Goal: Task Accomplishment & Management: Manage account settings

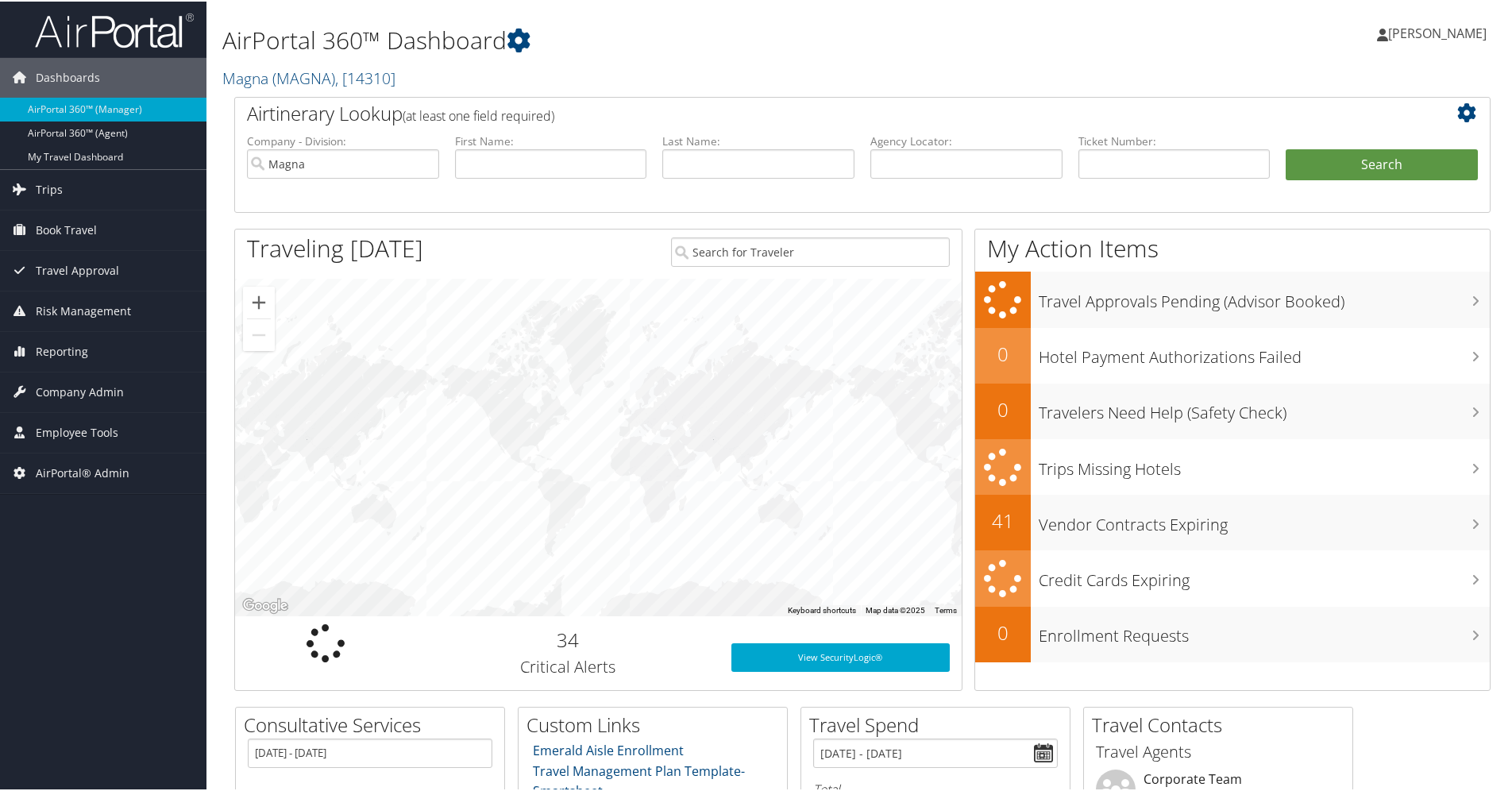
click at [1433, 32] on span "[PERSON_NAME]" at bounding box center [1437, 32] width 98 height 17
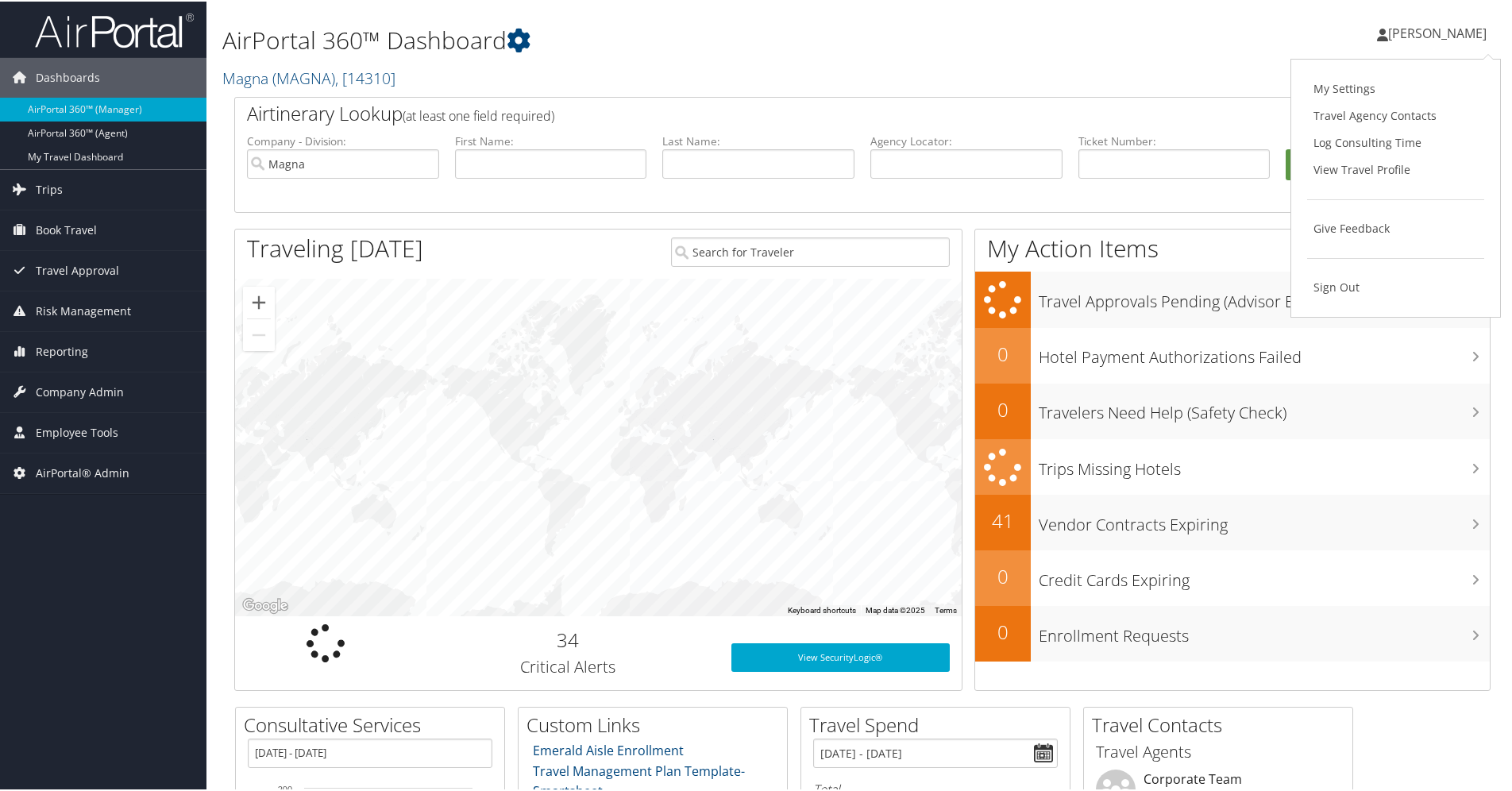
click at [703, 71] on h2 "Magna ( MAGNA ) , [ 14310 ]" at bounding box center [649, 75] width 854 height 27
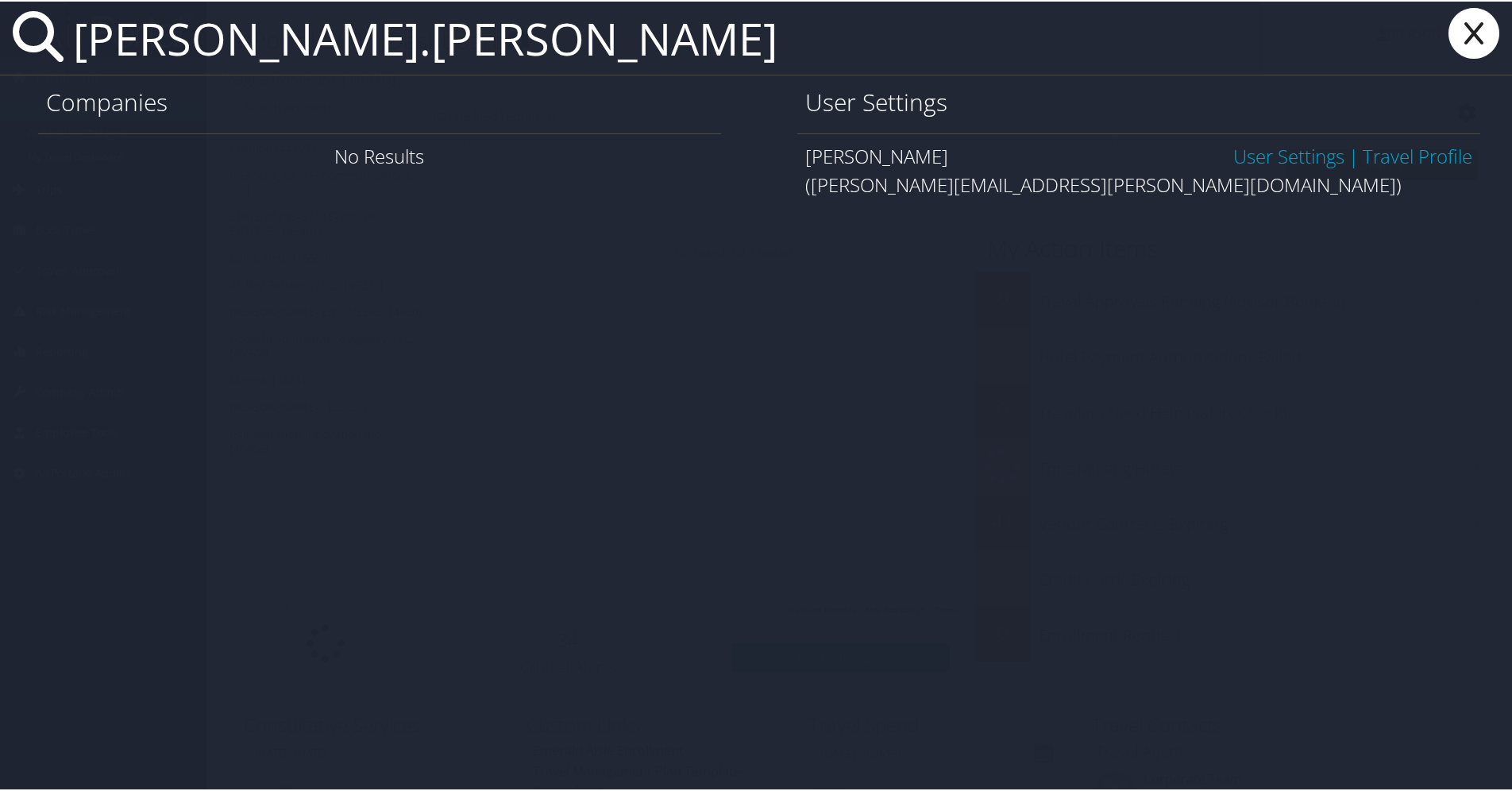
type input "Tanner.mull"
click at [1247, 157] on link "User Settings" at bounding box center [1288, 154] width 111 height 26
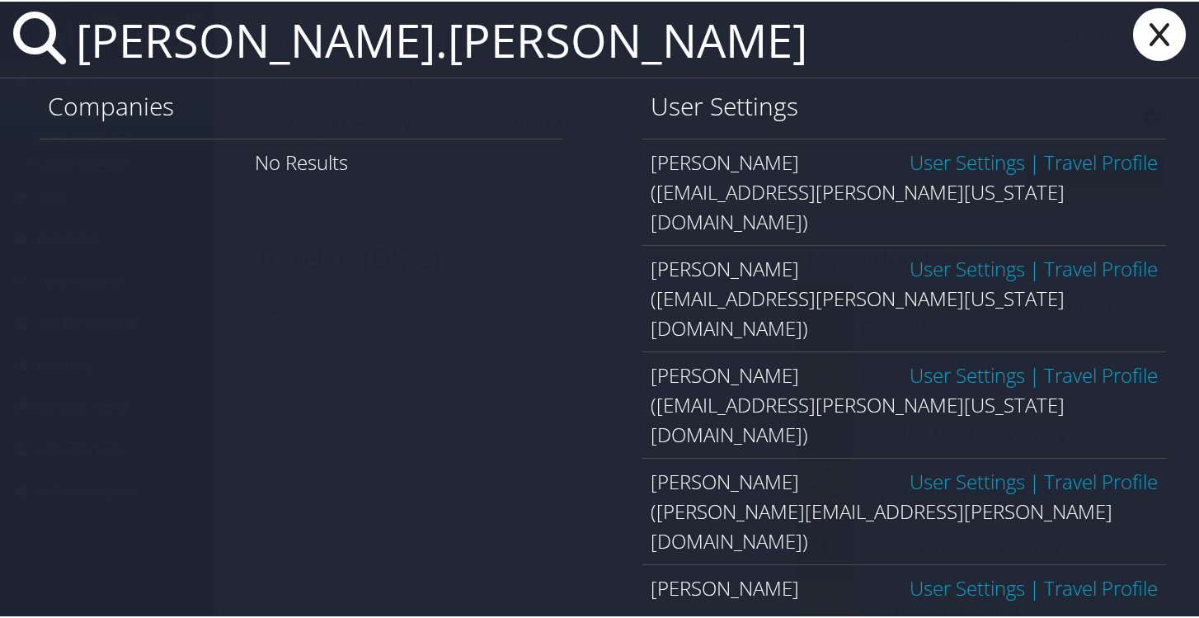
type input "[PERSON_NAME].[PERSON_NAME]"
click at [916, 466] on link "User Settings" at bounding box center [967, 479] width 115 height 27
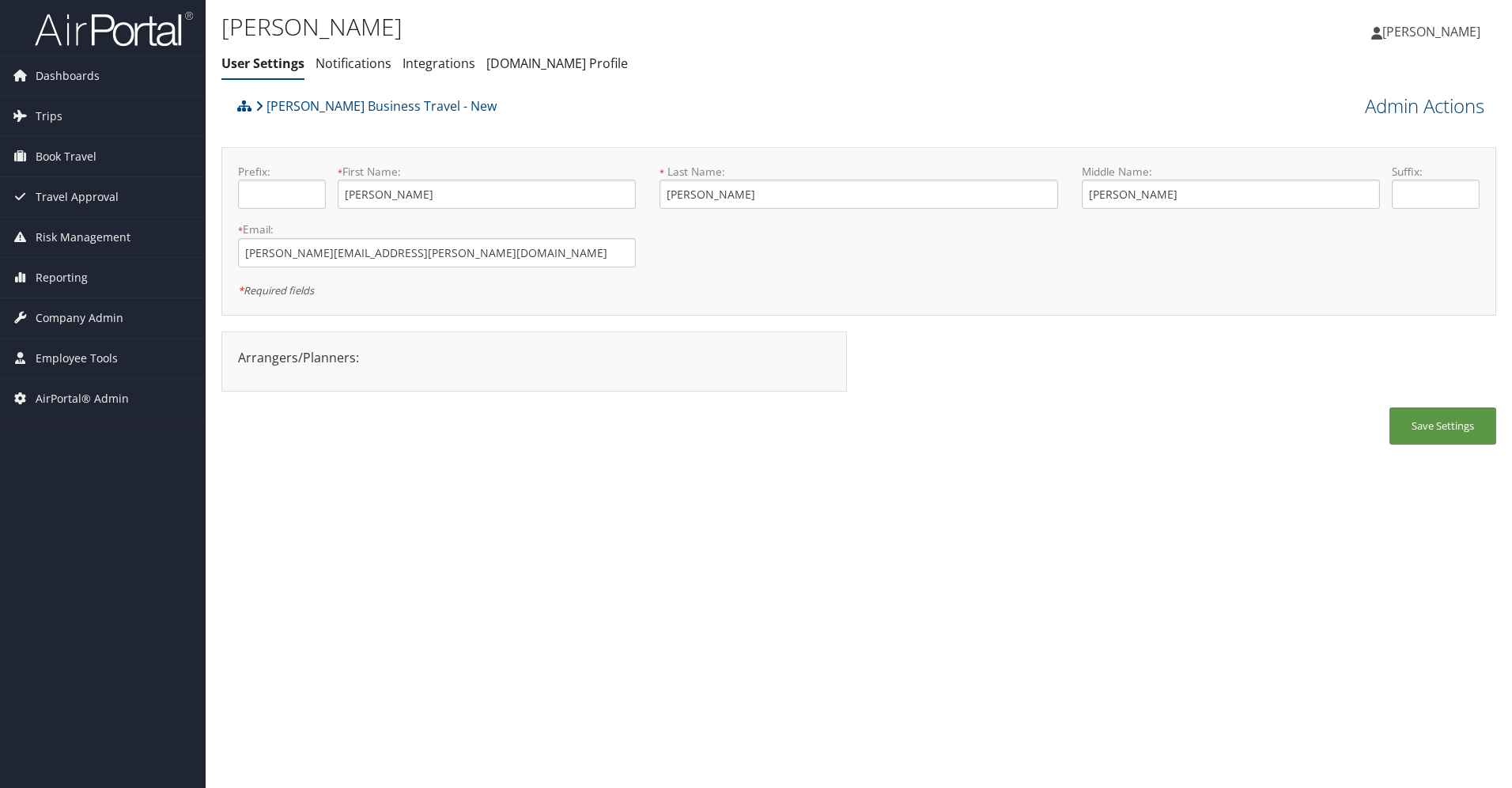
click at [1381, 108] on link "Admin Actions" at bounding box center [1425, 106] width 120 height 27
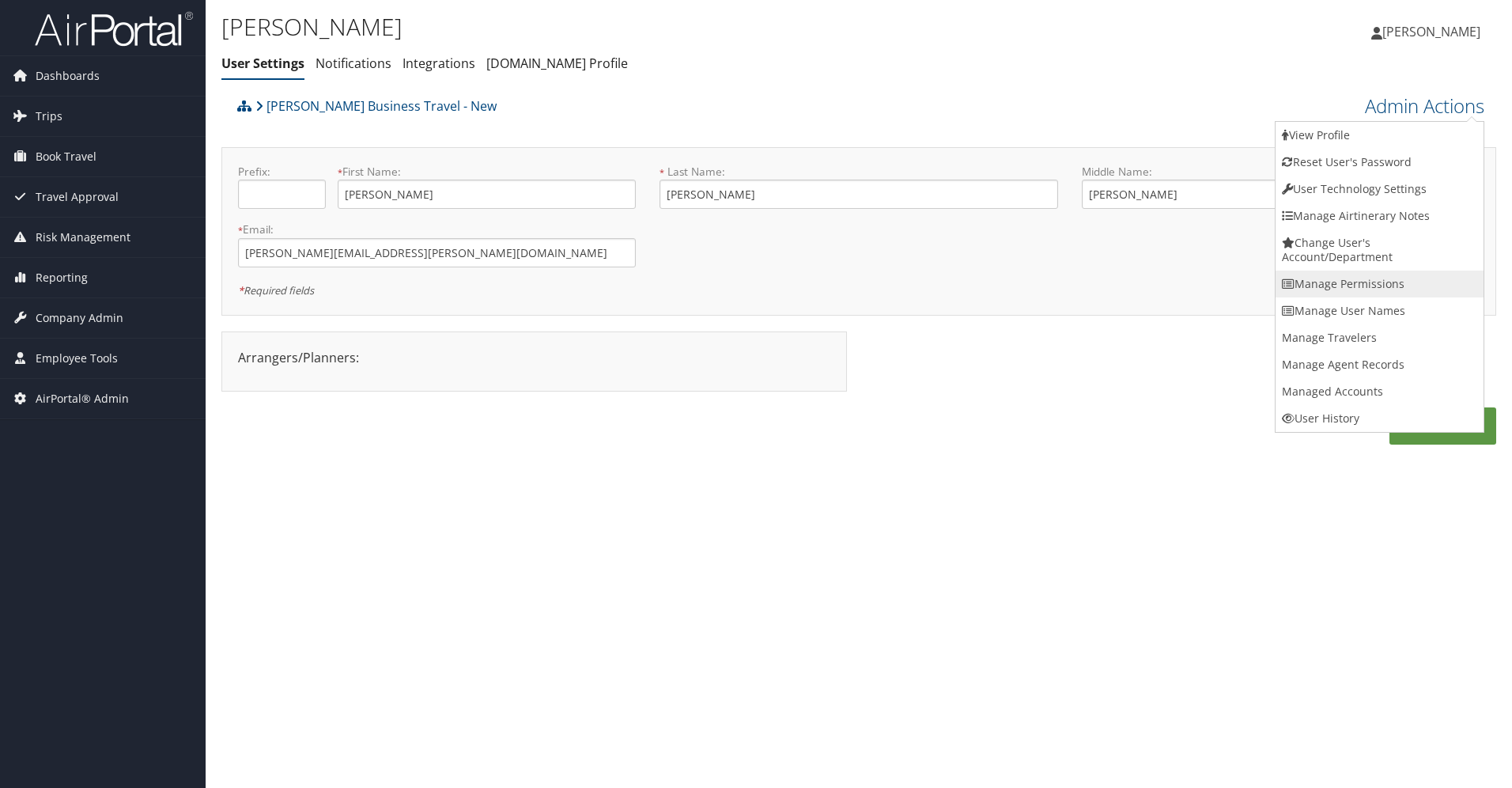
click at [1403, 287] on link "Manage Permissions" at bounding box center [1380, 284] width 208 height 27
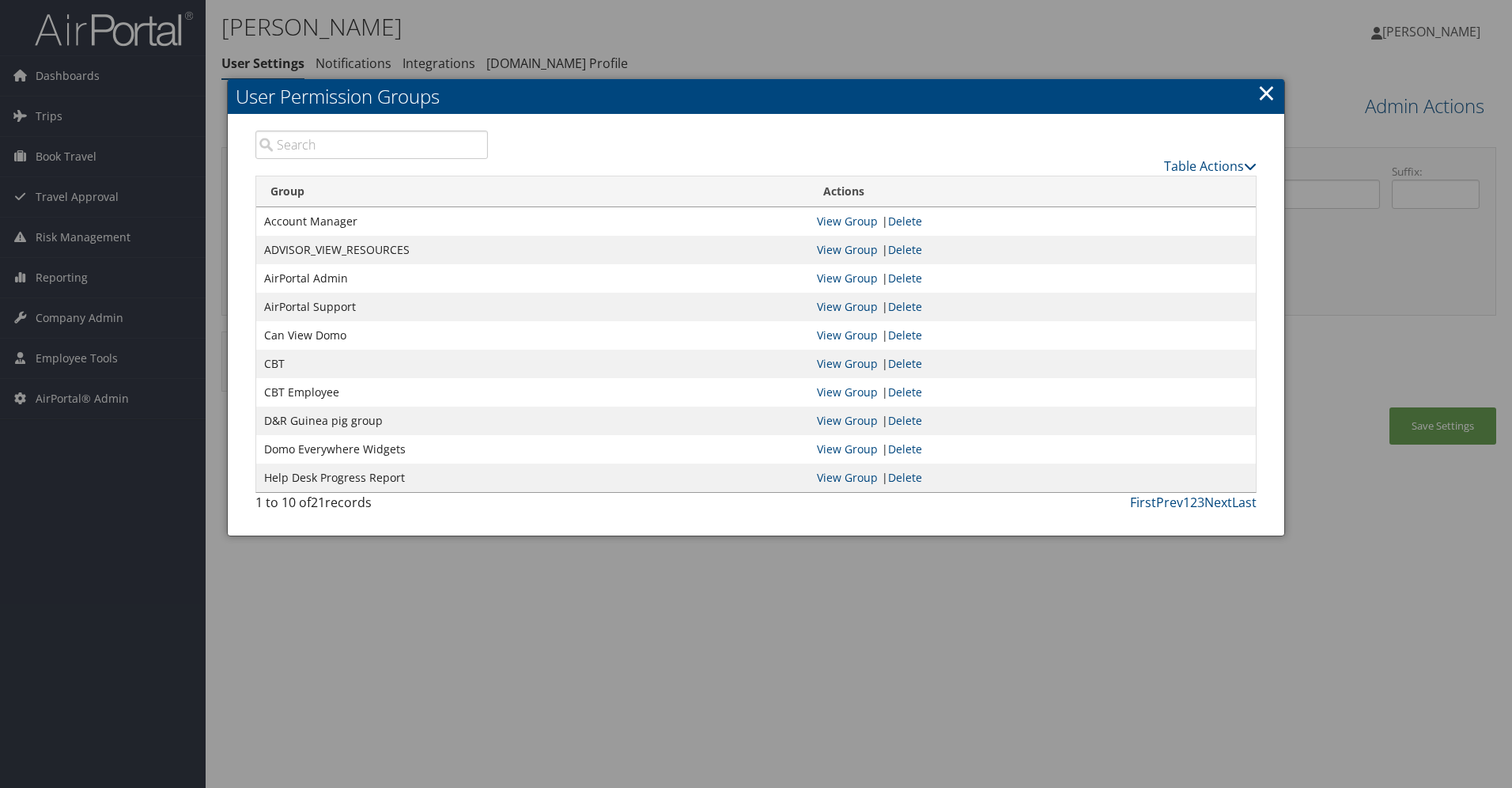
click at [1263, 91] on link "×" at bounding box center [1267, 92] width 18 height 32
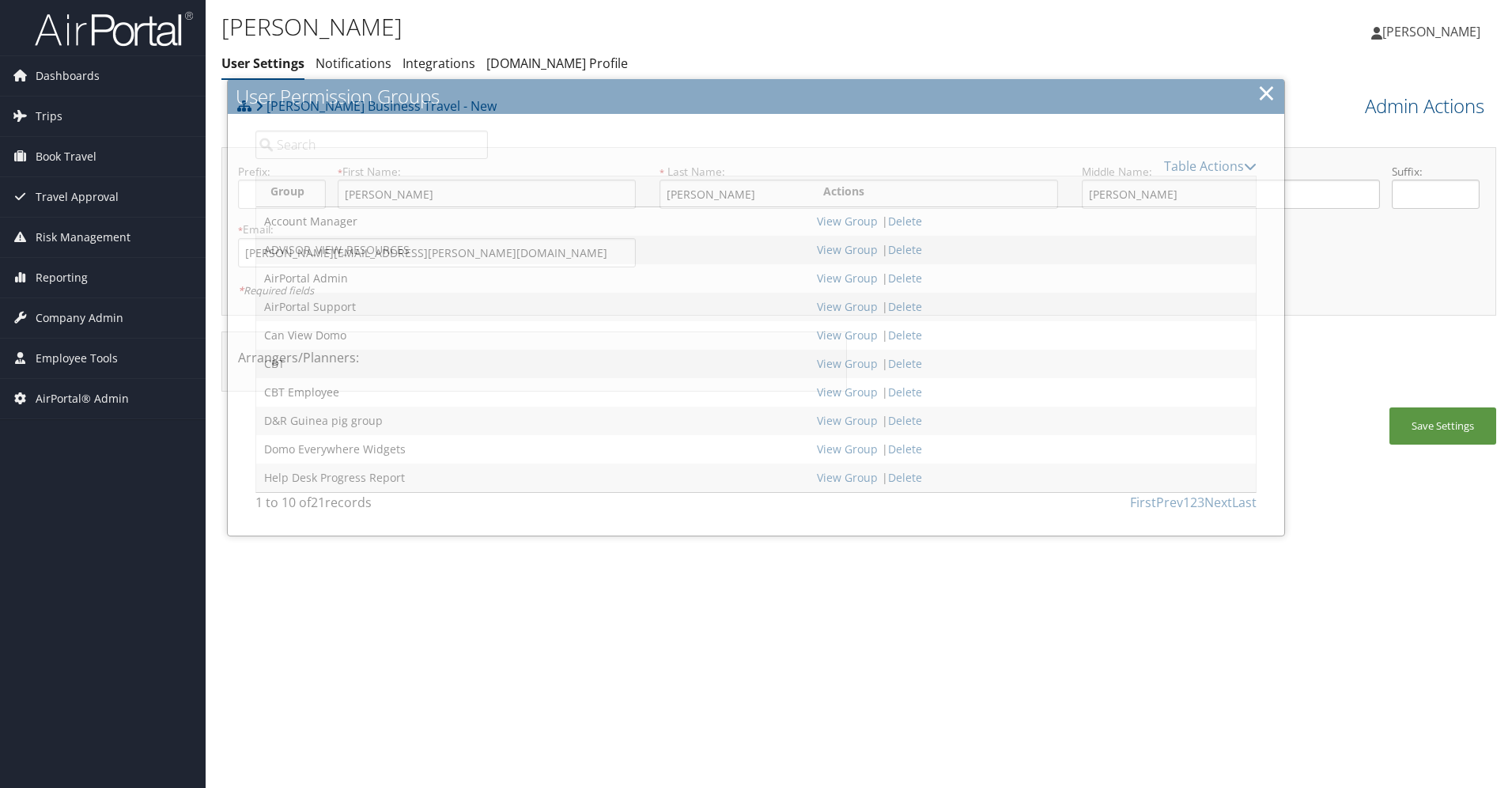
click at [1425, 121] on div "Christopherson Business Travel - New Admin Actions View Profile Reset User's Pa…" at bounding box center [859, 106] width 1275 height 34
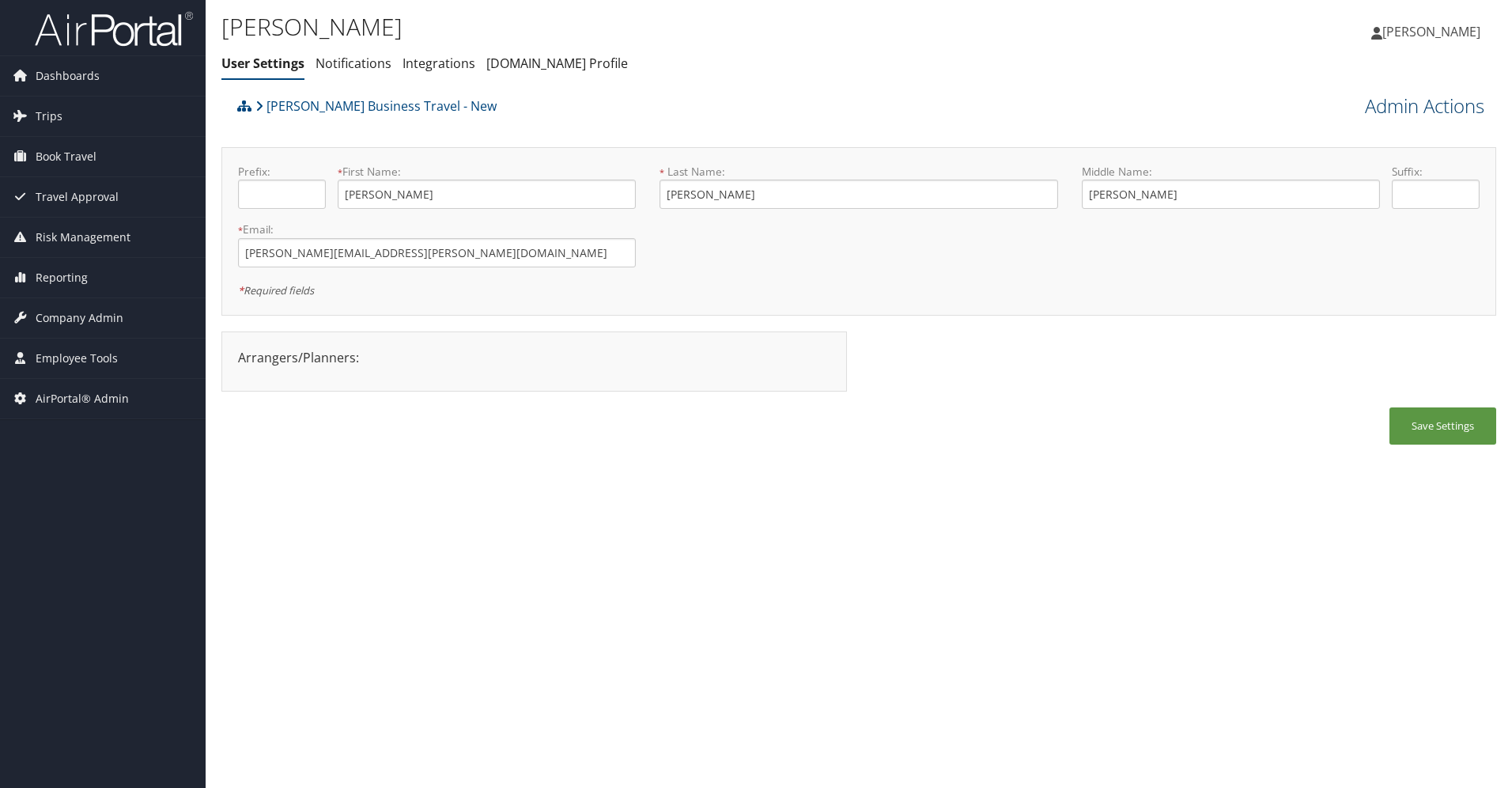
click at [1427, 114] on link "Admin Actions" at bounding box center [1425, 106] width 120 height 27
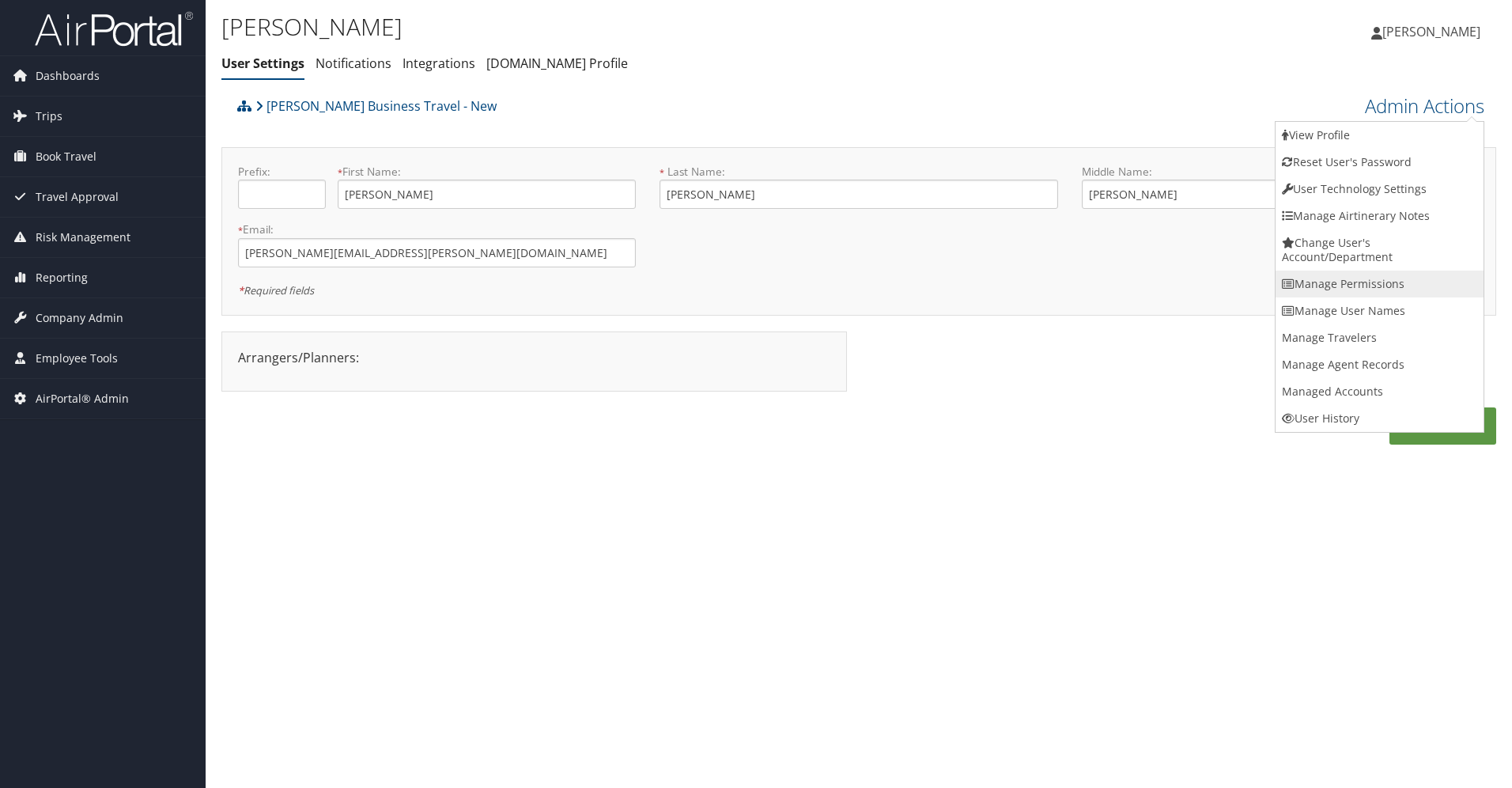
click at [1373, 284] on link "Manage Permissions" at bounding box center [1380, 284] width 208 height 27
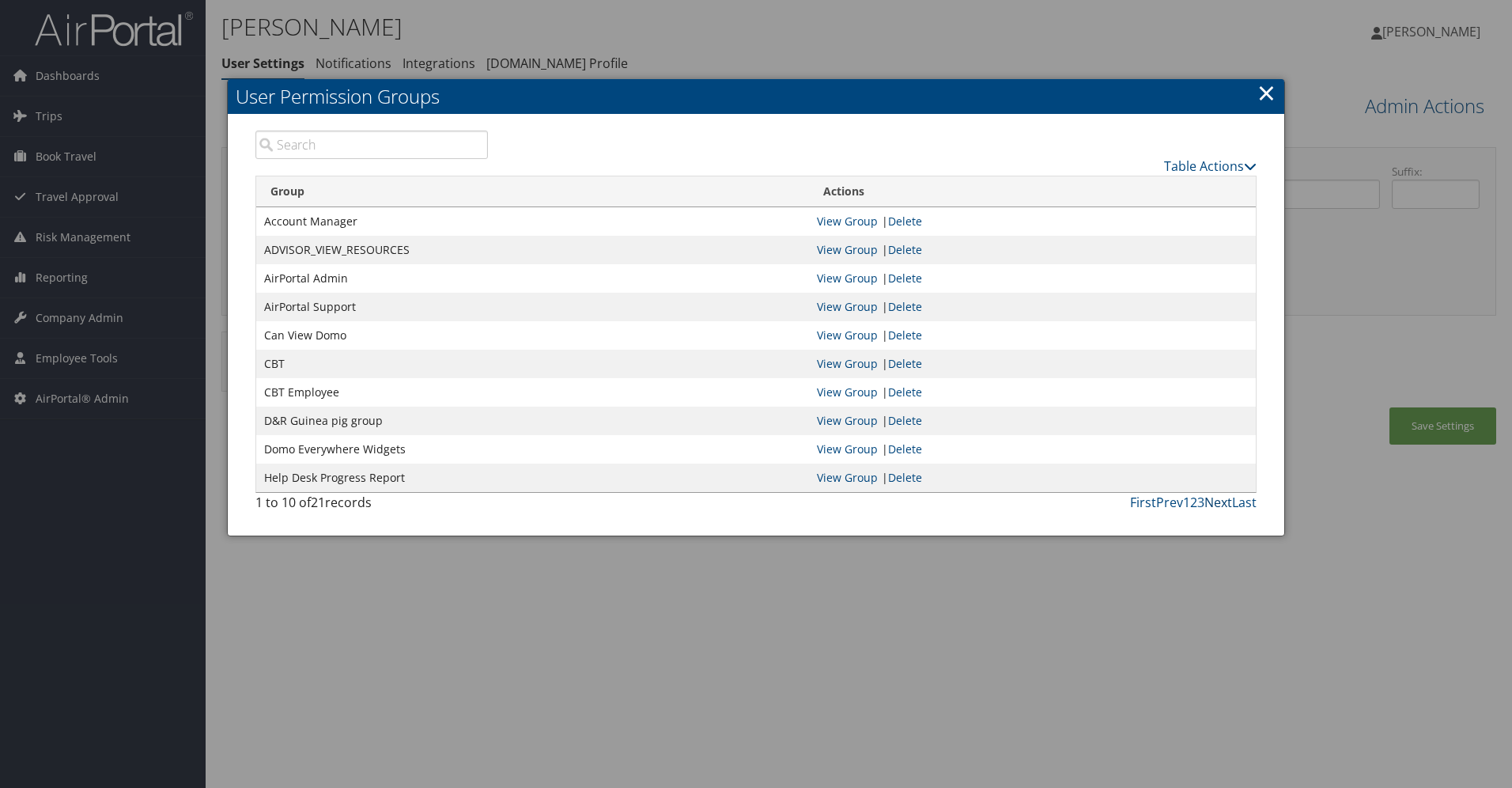
click at [1220, 506] on link "Next" at bounding box center [1218, 502] width 28 height 17
click at [1243, 504] on link "Last" at bounding box center [1244, 502] width 25 height 17
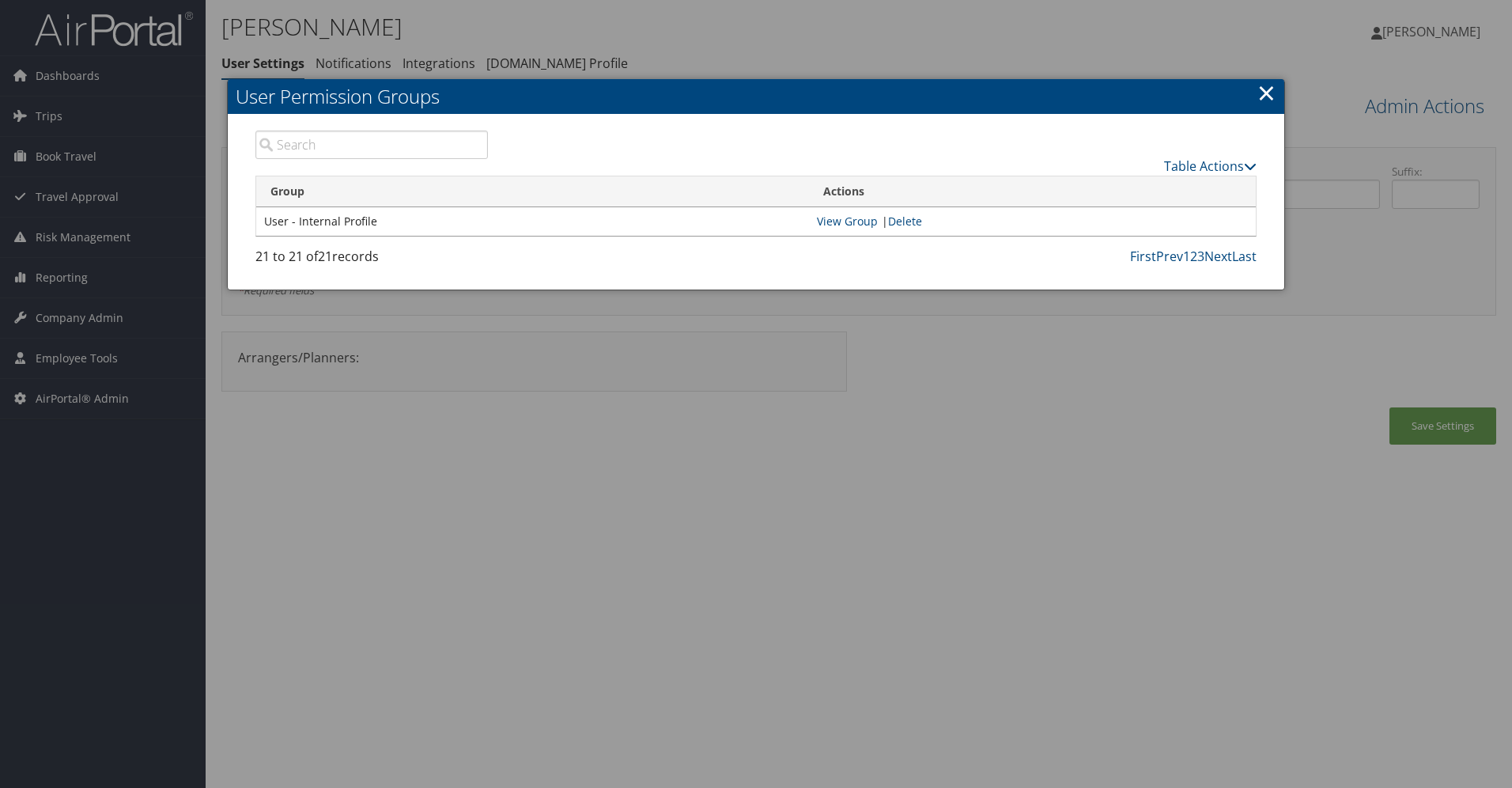
click at [1114, 412] on div at bounding box center [756, 394] width 1512 height 788
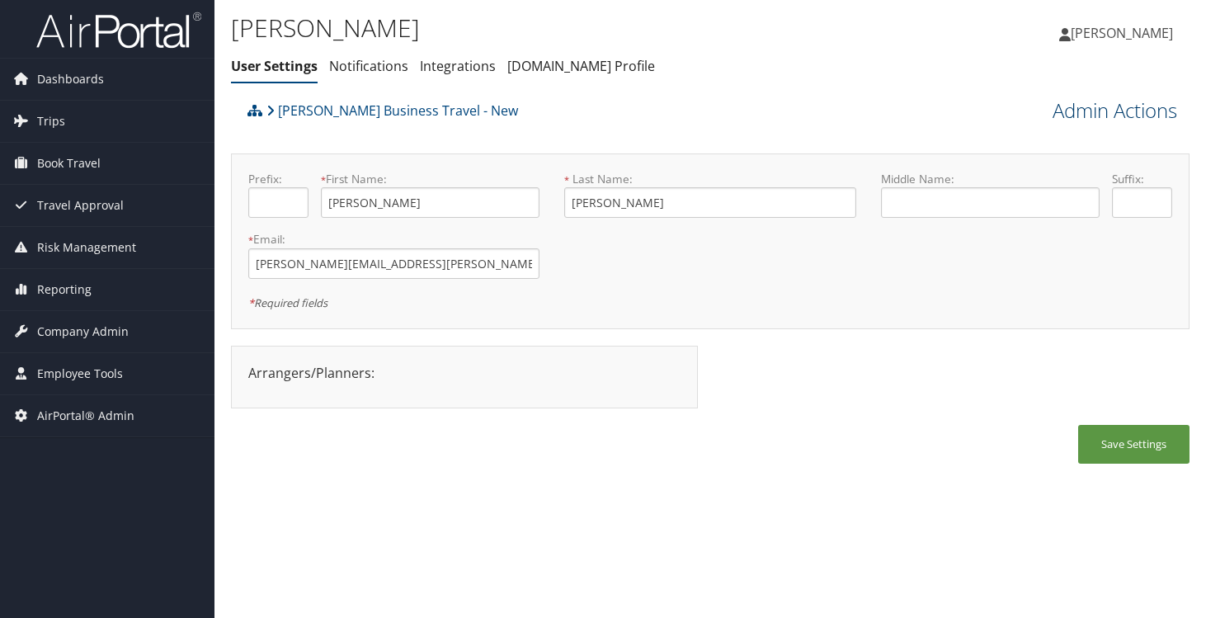
click at [1113, 113] on link "Admin Actions" at bounding box center [1115, 111] width 125 height 28
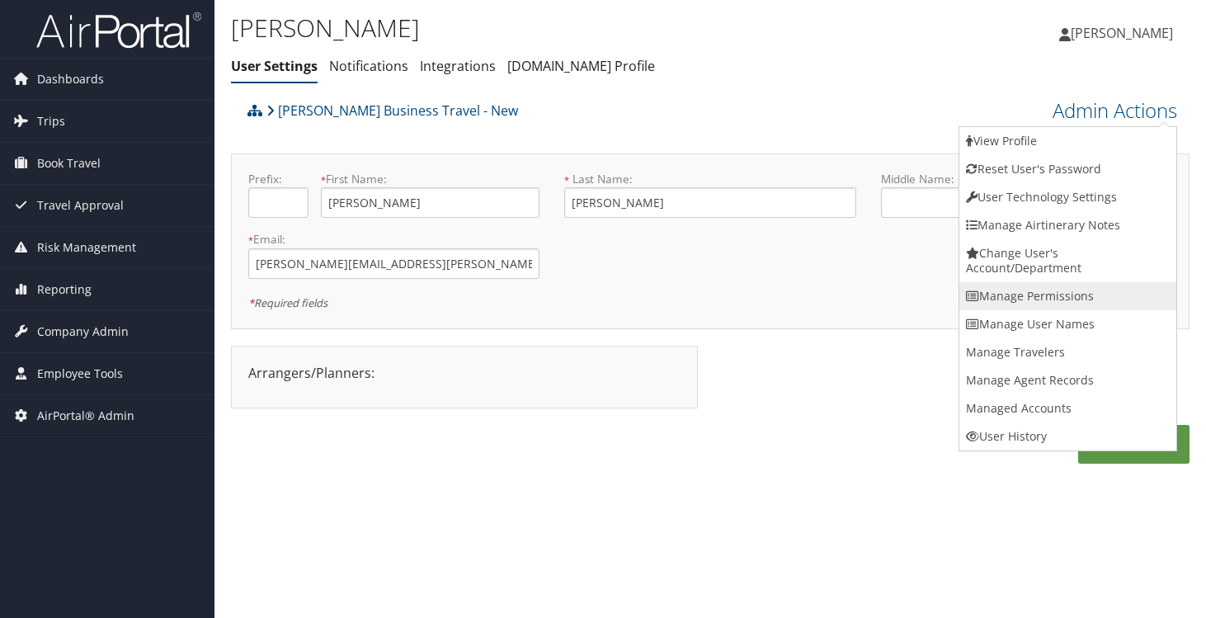
click at [1076, 299] on link "Manage Permissions" at bounding box center [1067, 296] width 217 height 28
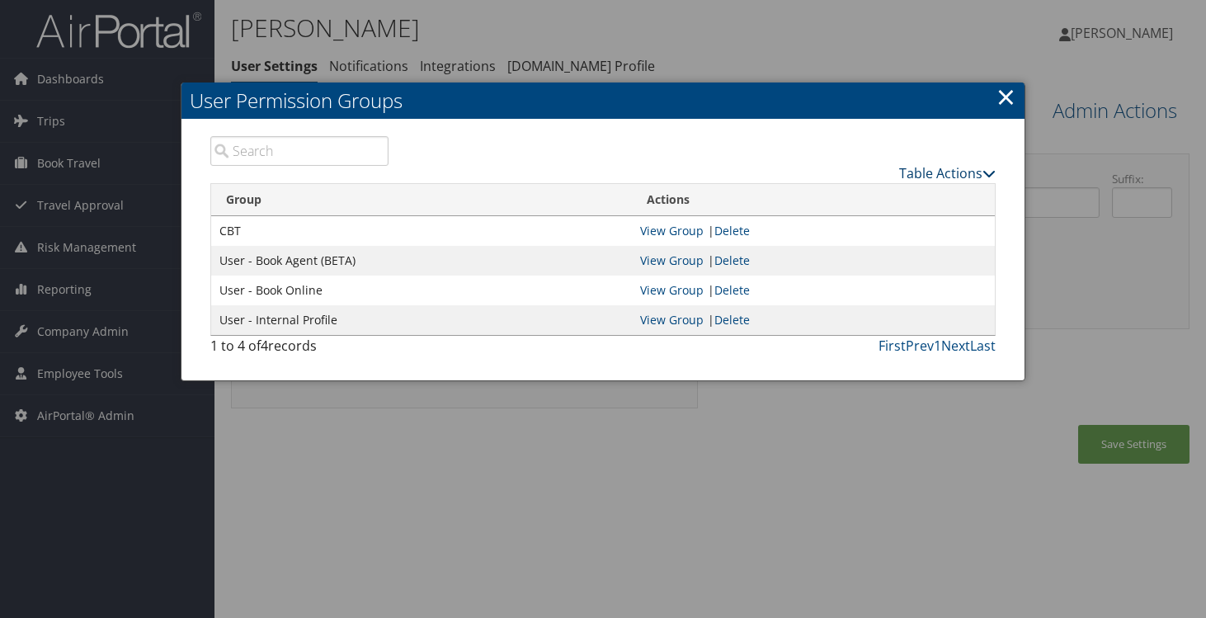
click at [966, 176] on link "Table Actions" at bounding box center [947, 173] width 97 height 18
click at [881, 202] on link "New Record" at bounding box center [885, 199] width 217 height 28
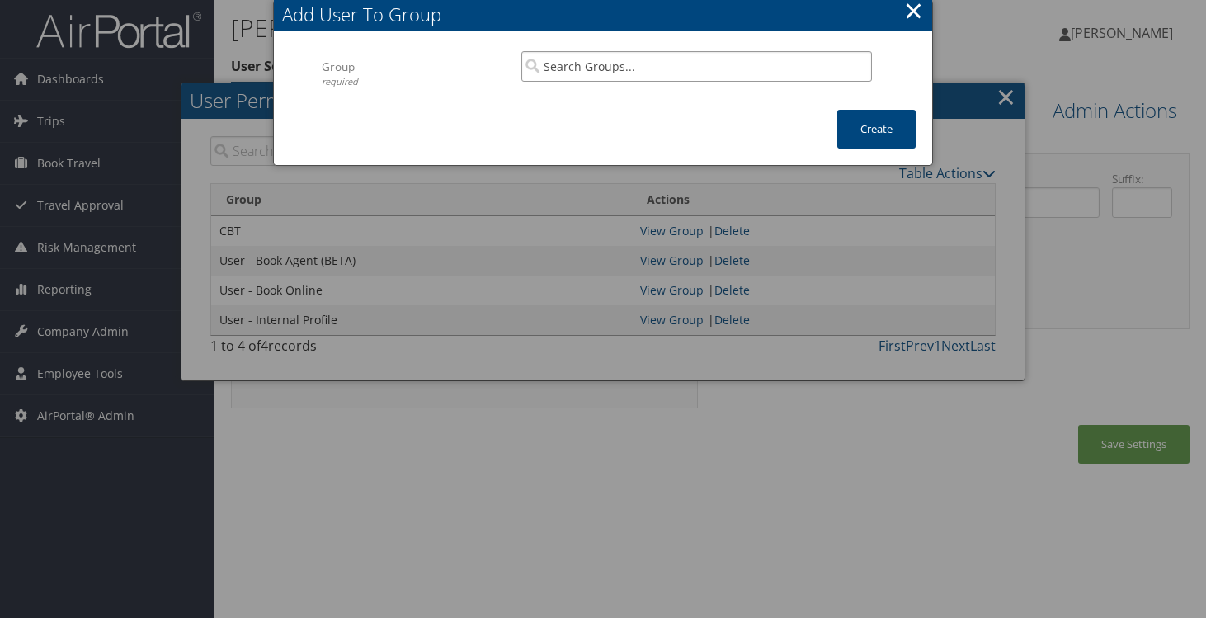
click at [591, 68] on input "search" at bounding box center [696, 66] width 351 height 31
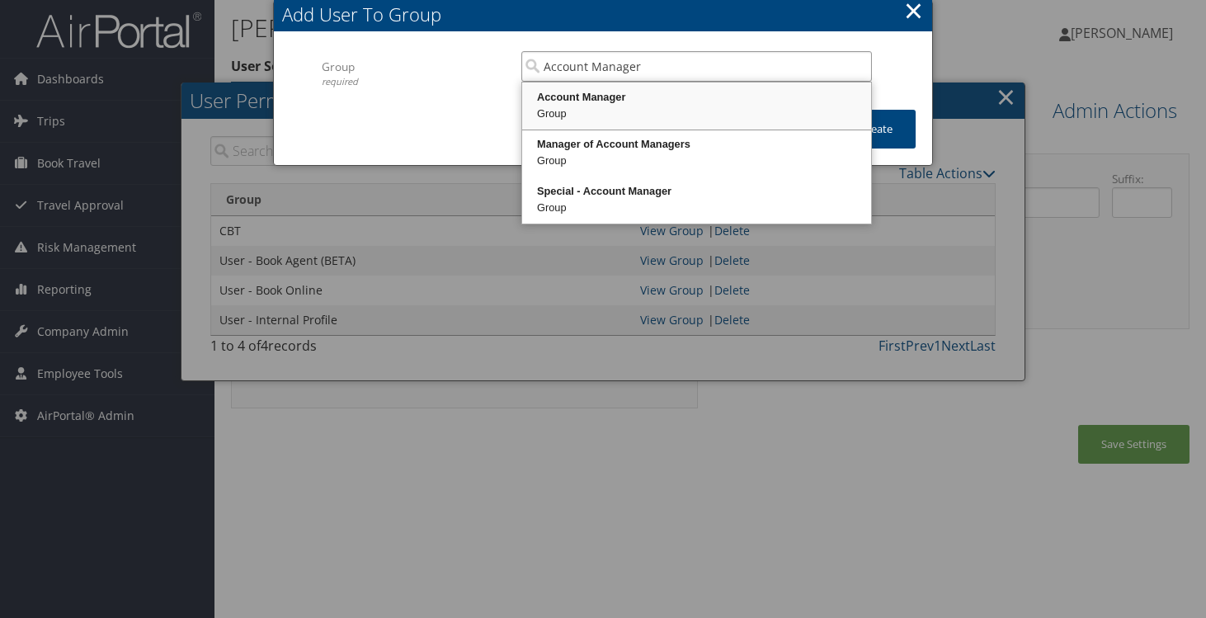
click at [626, 108] on div "Group" at bounding box center [697, 114] width 344 height 16
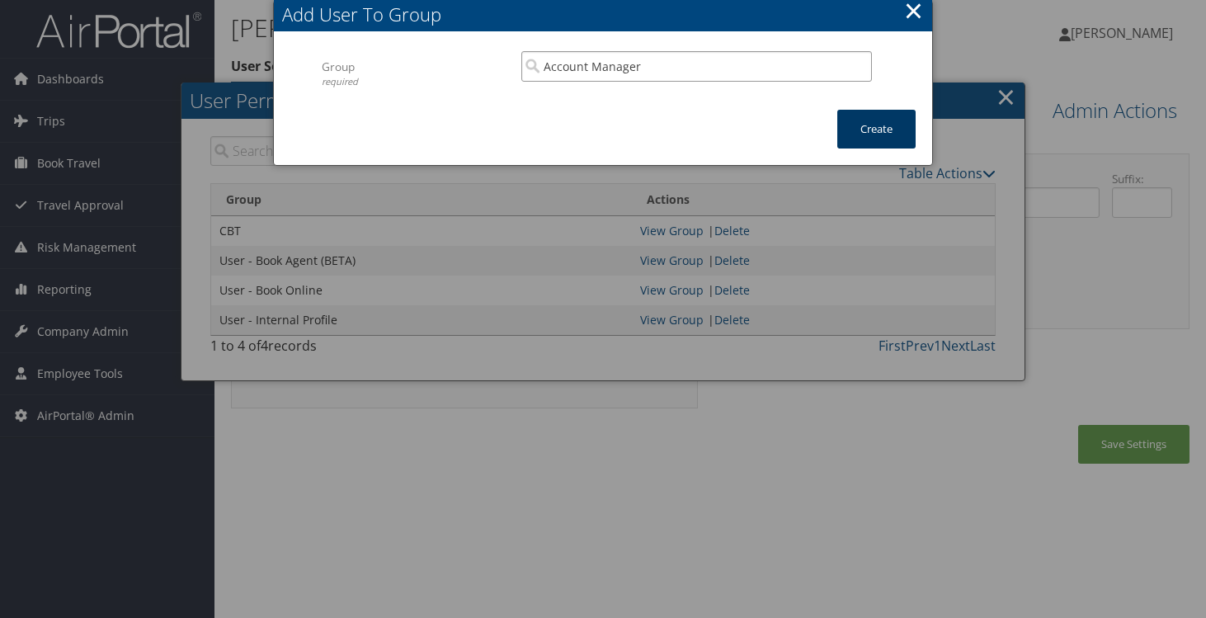
type input "Account Manager"
click at [912, 138] on button "Create" at bounding box center [876, 129] width 78 height 39
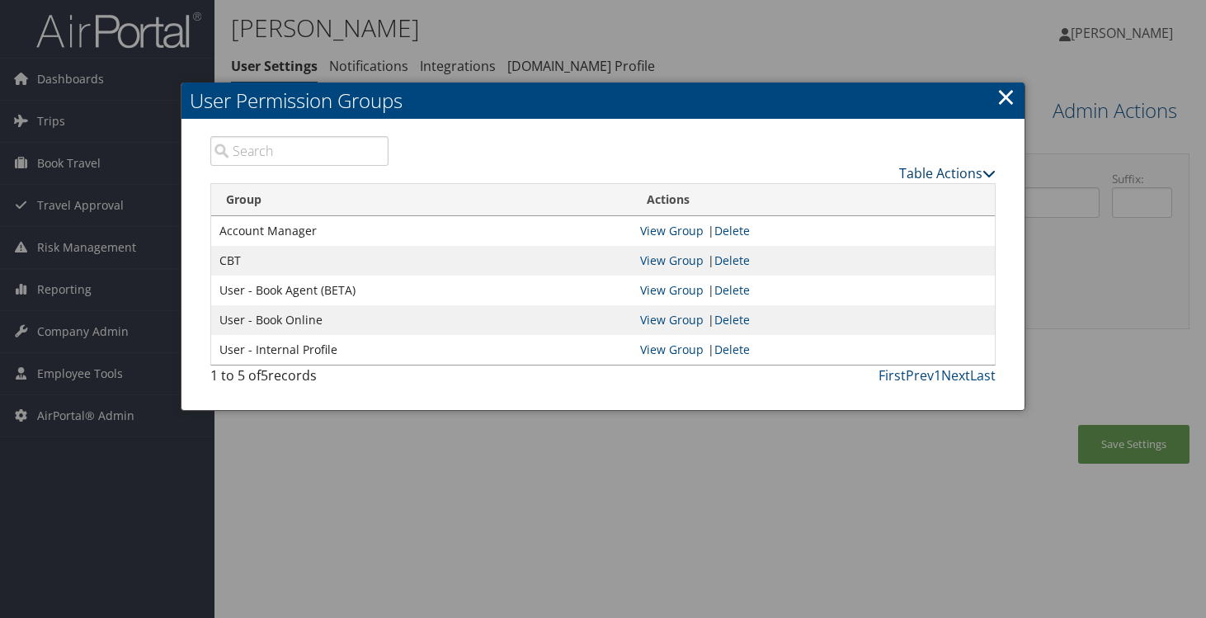
click at [944, 170] on link "Table Actions" at bounding box center [947, 173] width 97 height 18
click at [911, 190] on link "New Record" at bounding box center [885, 199] width 217 height 28
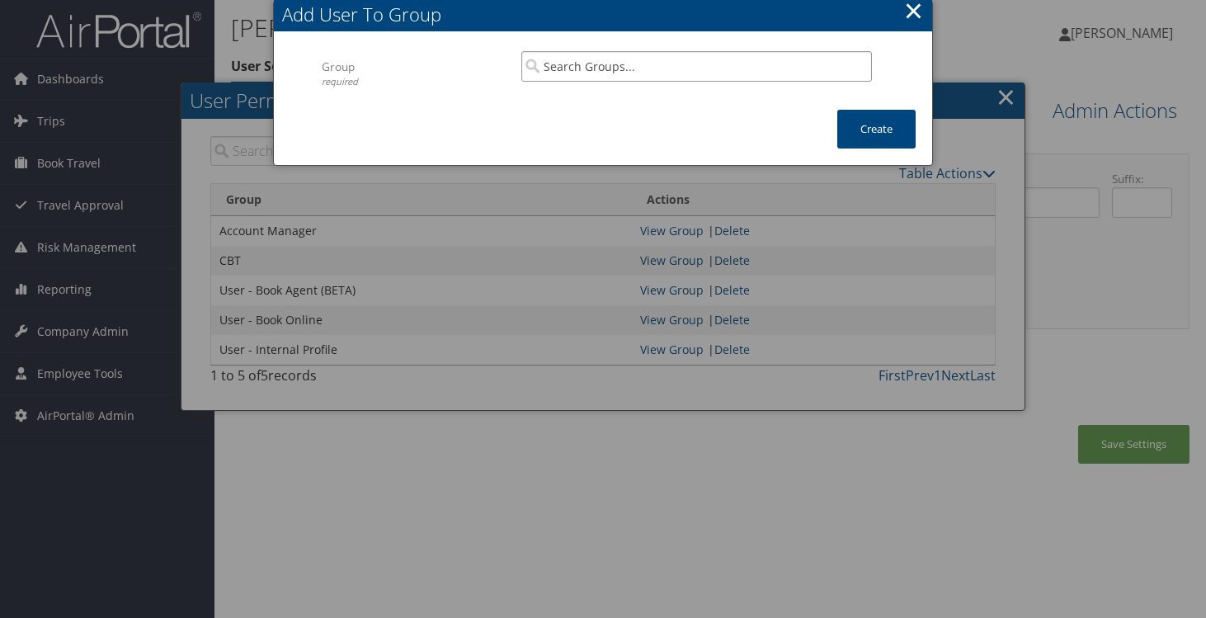
click at [726, 54] on input "search" at bounding box center [696, 66] width 351 height 31
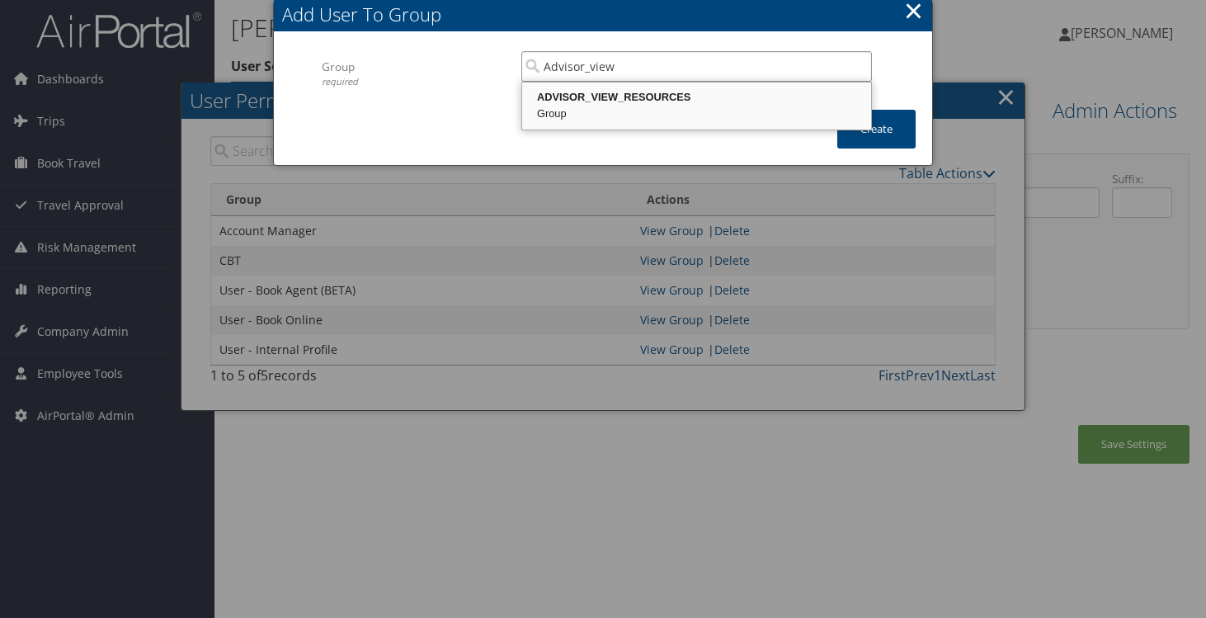
click at [695, 101] on div "ADVISOR_VIEW_RESOURCES" at bounding box center [697, 97] width 344 height 16
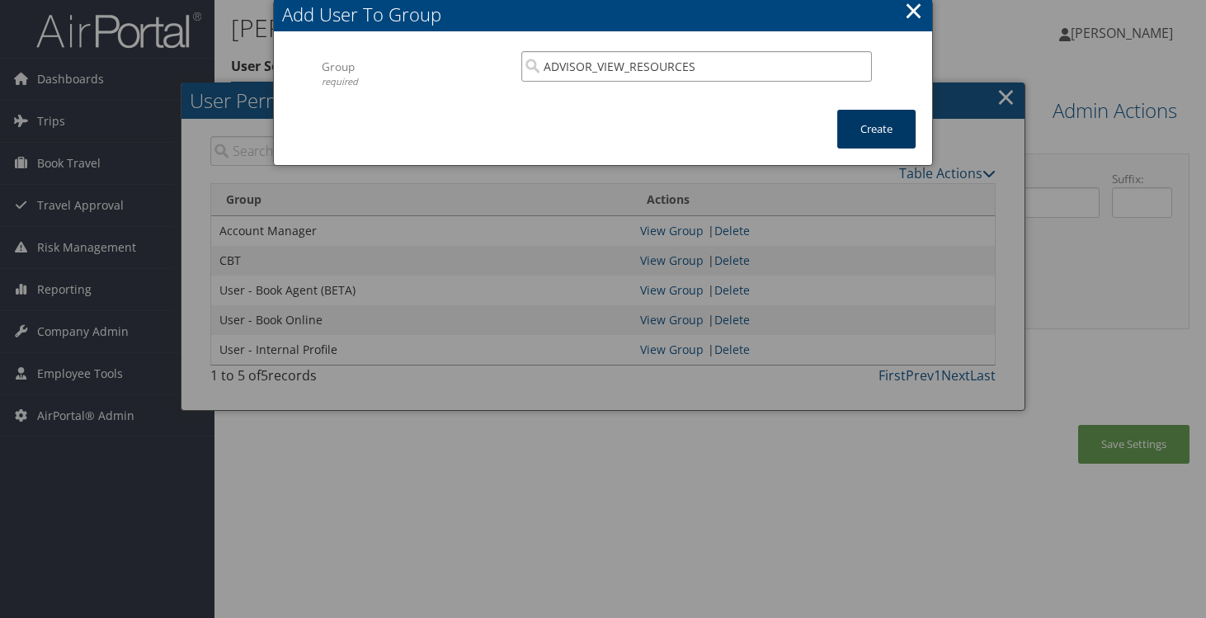
type input "ADVISOR_VIEW_RESOURCES"
click at [912, 120] on button "Create" at bounding box center [876, 129] width 78 height 39
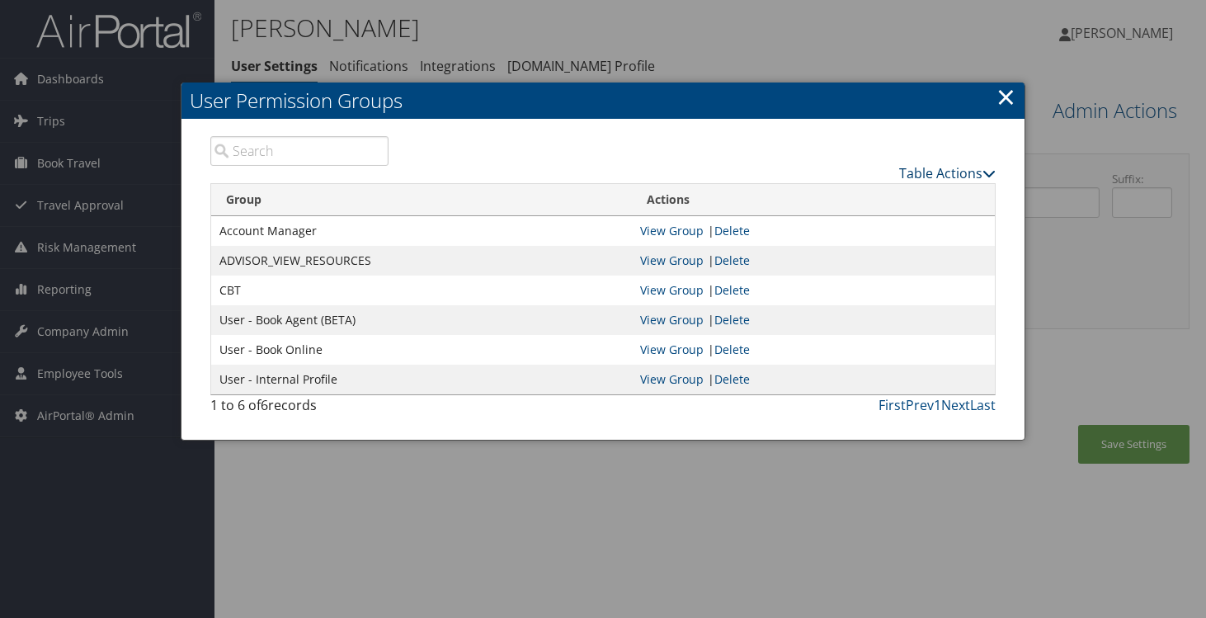
click at [973, 176] on link "Table Actions" at bounding box center [947, 173] width 97 height 18
click at [843, 200] on link "New Record" at bounding box center [885, 199] width 217 height 28
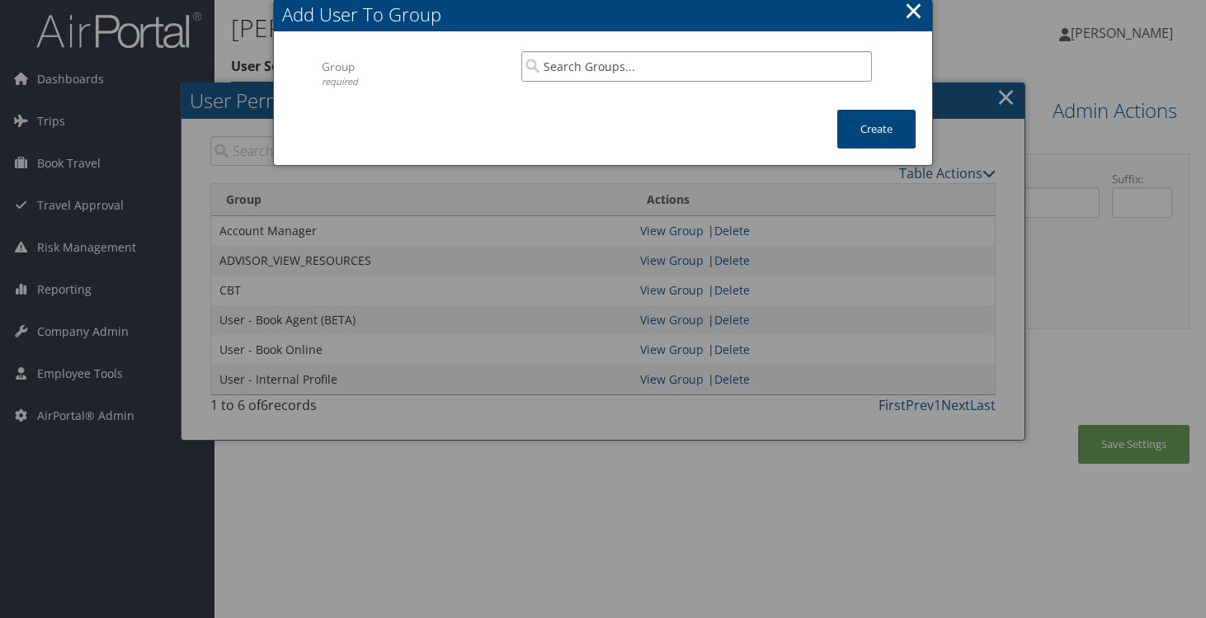
click at [621, 63] on input "search" at bounding box center [696, 66] width 351 height 31
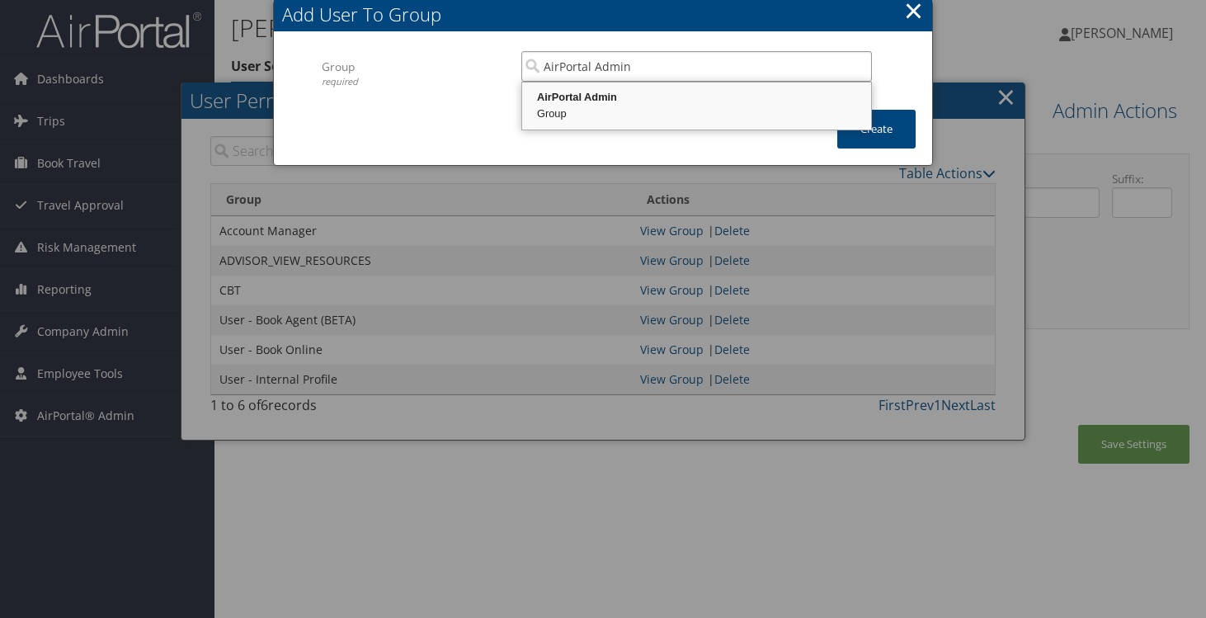
click at [624, 113] on div "Group" at bounding box center [697, 114] width 344 height 16
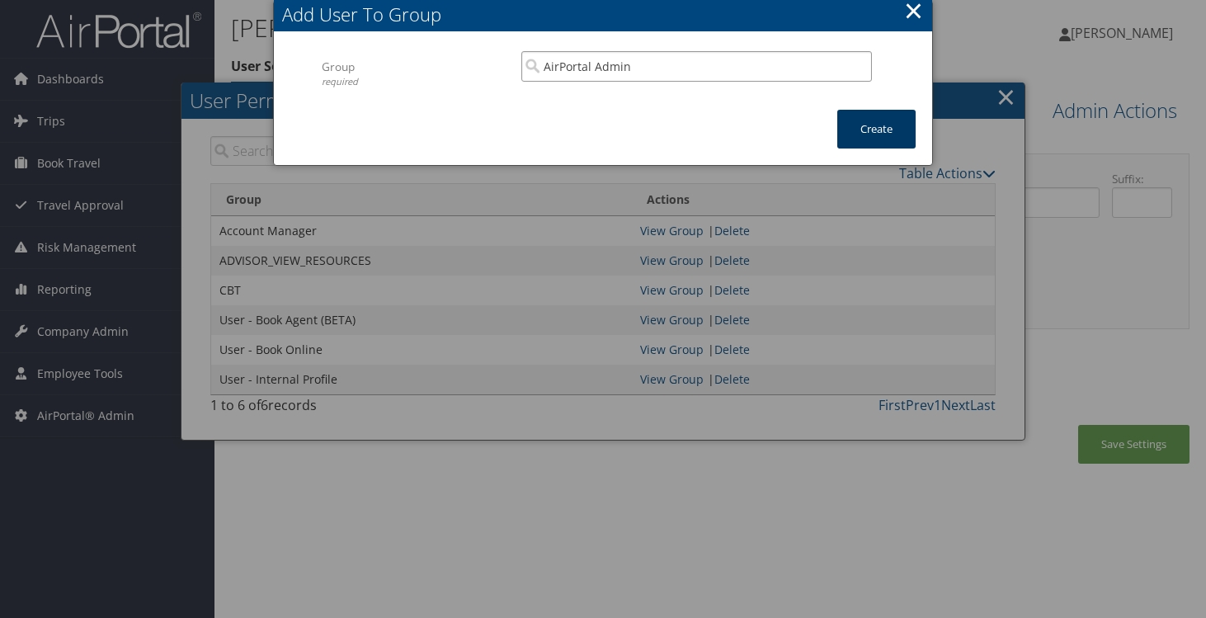
type input "AirPortal Admin"
click at [870, 123] on button "Create" at bounding box center [876, 129] width 78 height 39
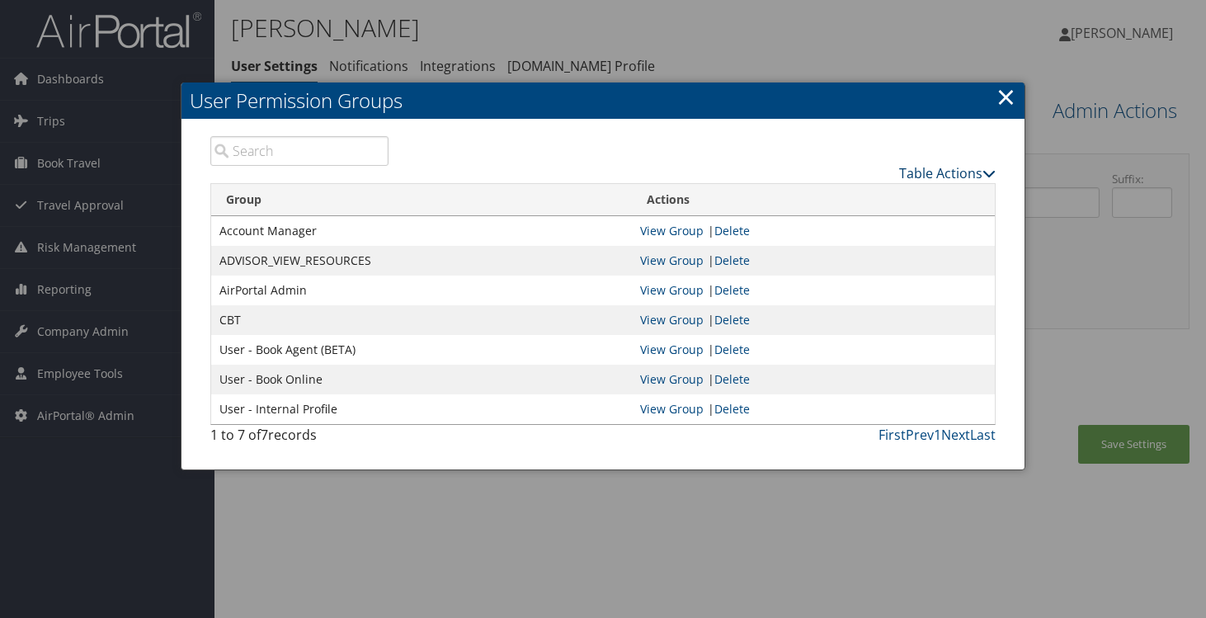
click at [955, 172] on link "Table Actions" at bounding box center [947, 173] width 97 height 18
click at [932, 193] on link "New Record" at bounding box center [885, 199] width 217 height 28
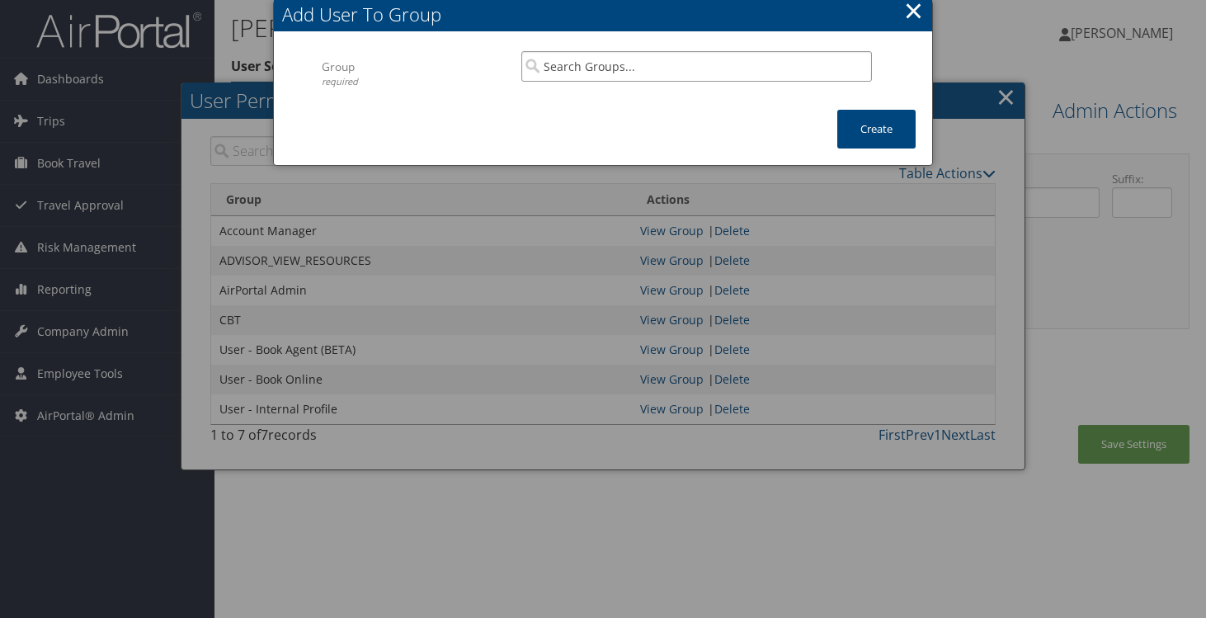
click at [551, 64] on input "search" at bounding box center [696, 66] width 351 height 31
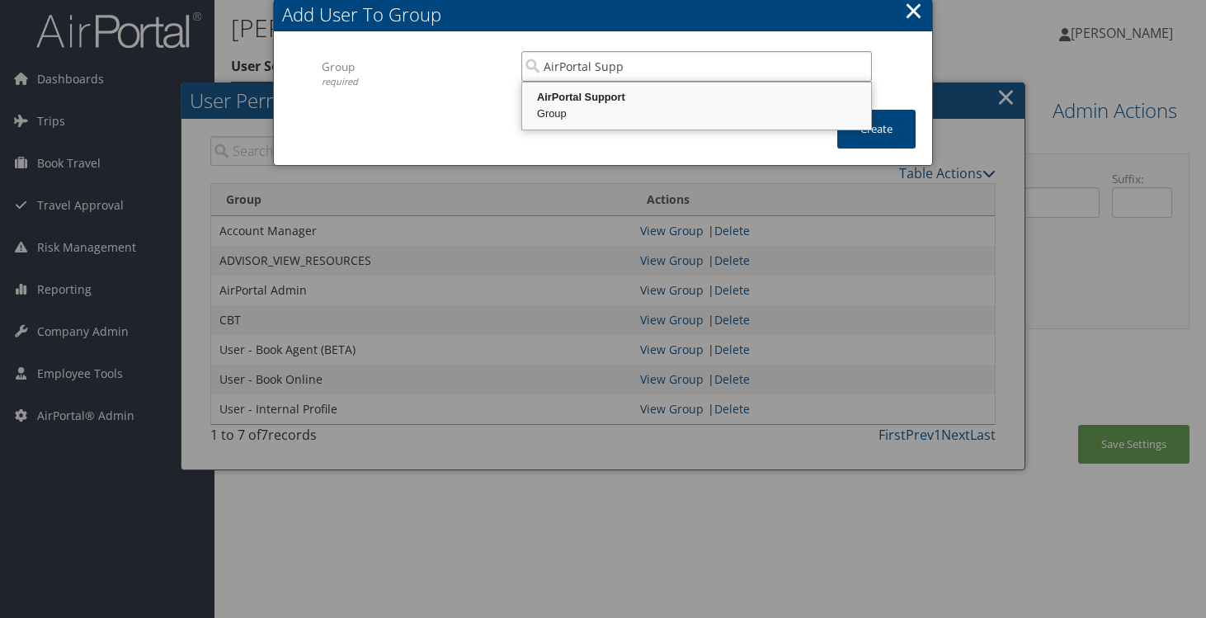
click at [547, 105] on div "AirPortal Support" at bounding box center [697, 97] width 344 height 16
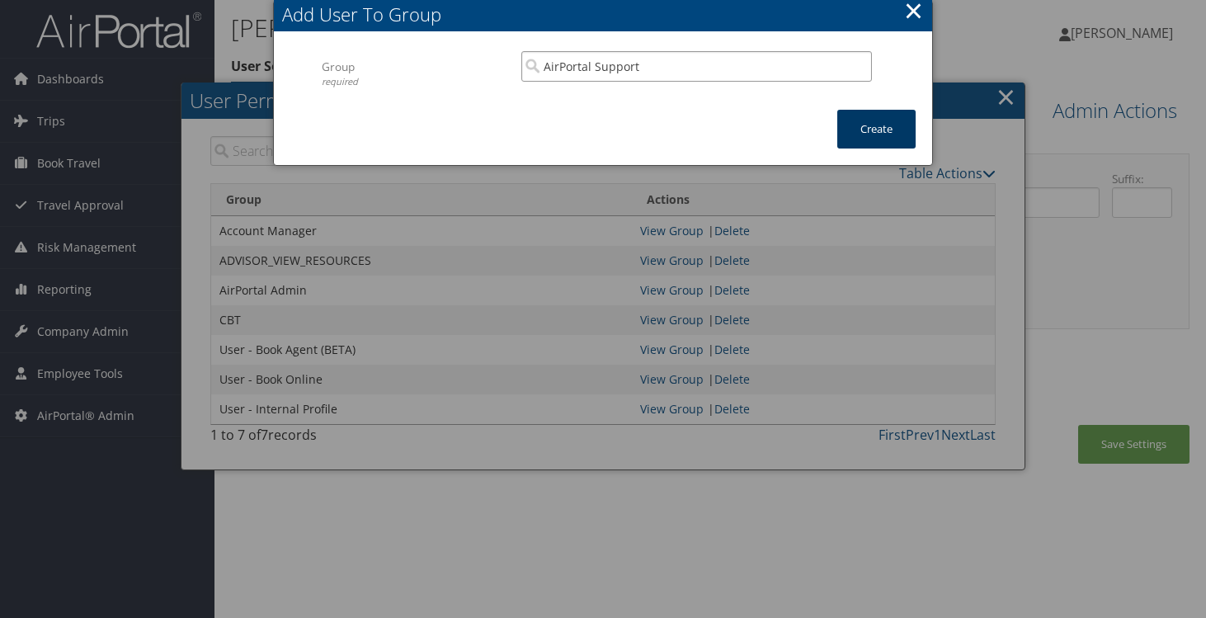
type input "AirPortal Support"
click at [857, 126] on button "Create" at bounding box center [876, 129] width 78 height 39
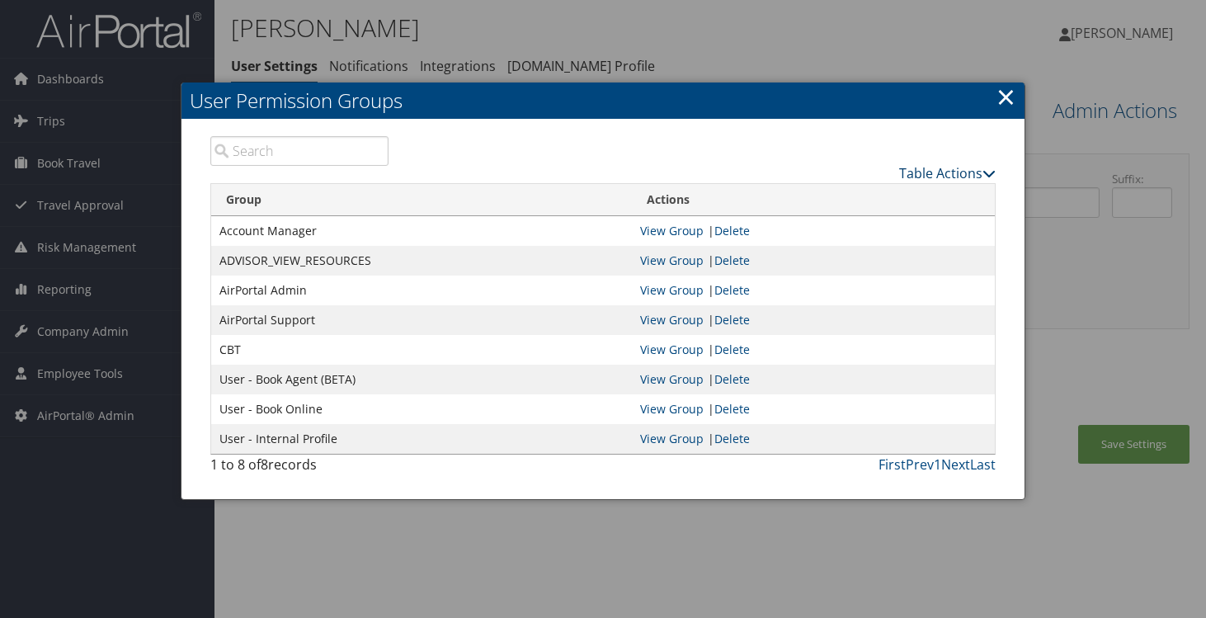
click at [979, 177] on link "Table Actions" at bounding box center [947, 173] width 97 height 18
click at [948, 198] on link "New Record" at bounding box center [885, 199] width 217 height 28
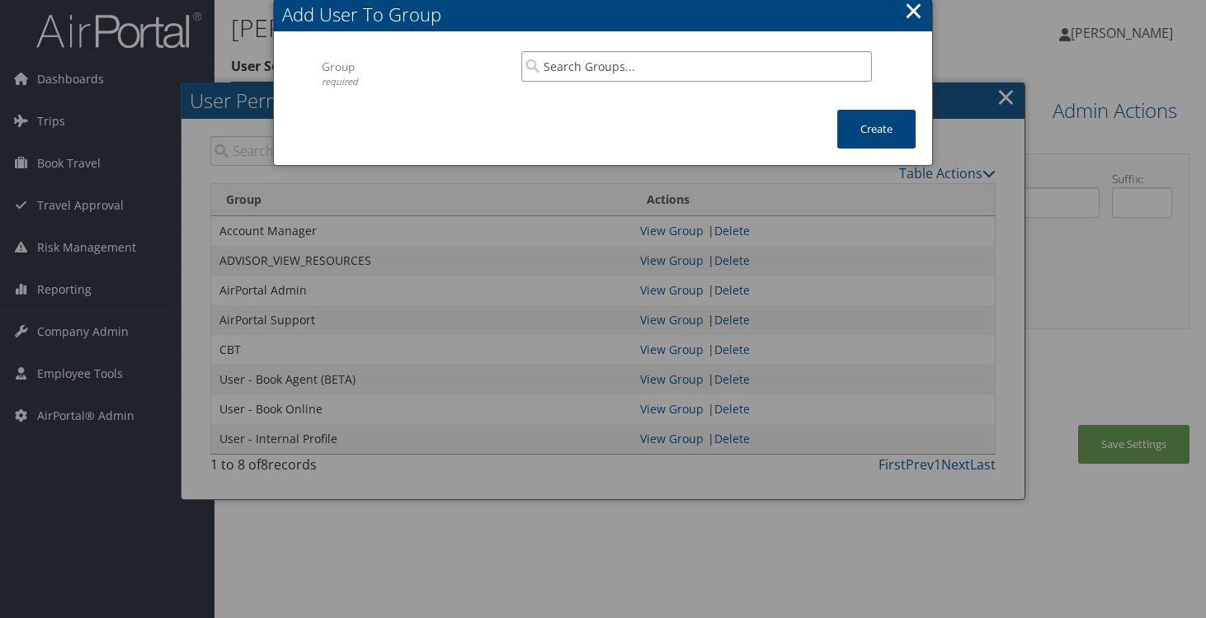
click at [657, 70] on input "search" at bounding box center [696, 66] width 351 height 31
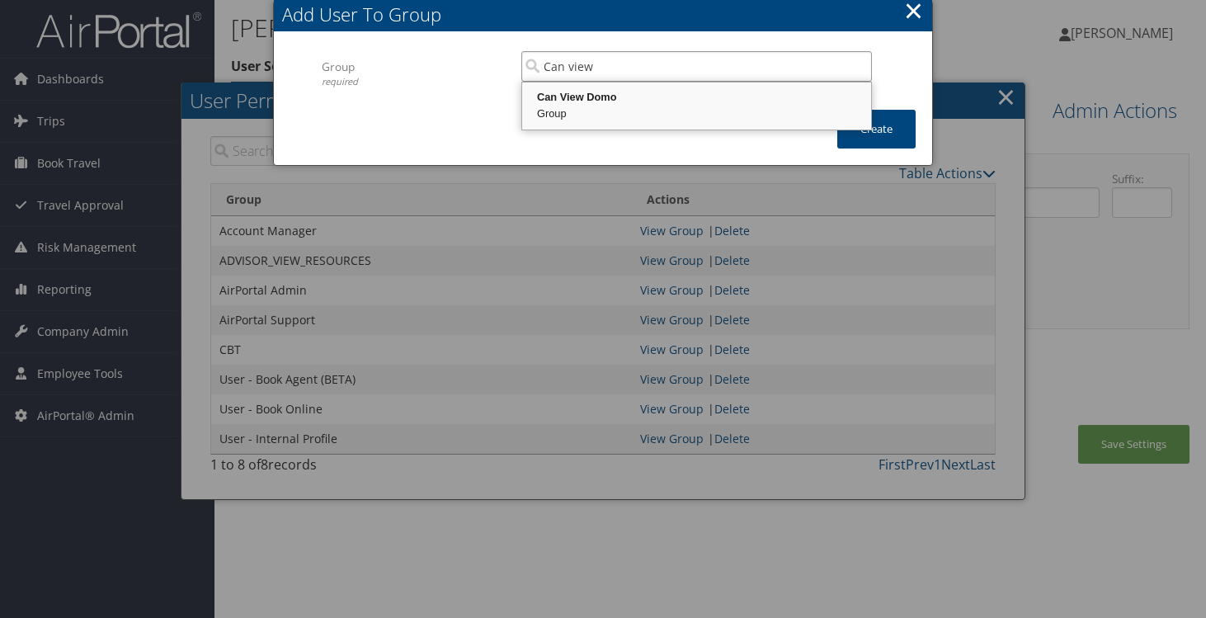
click at [586, 109] on div "Group" at bounding box center [697, 114] width 344 height 16
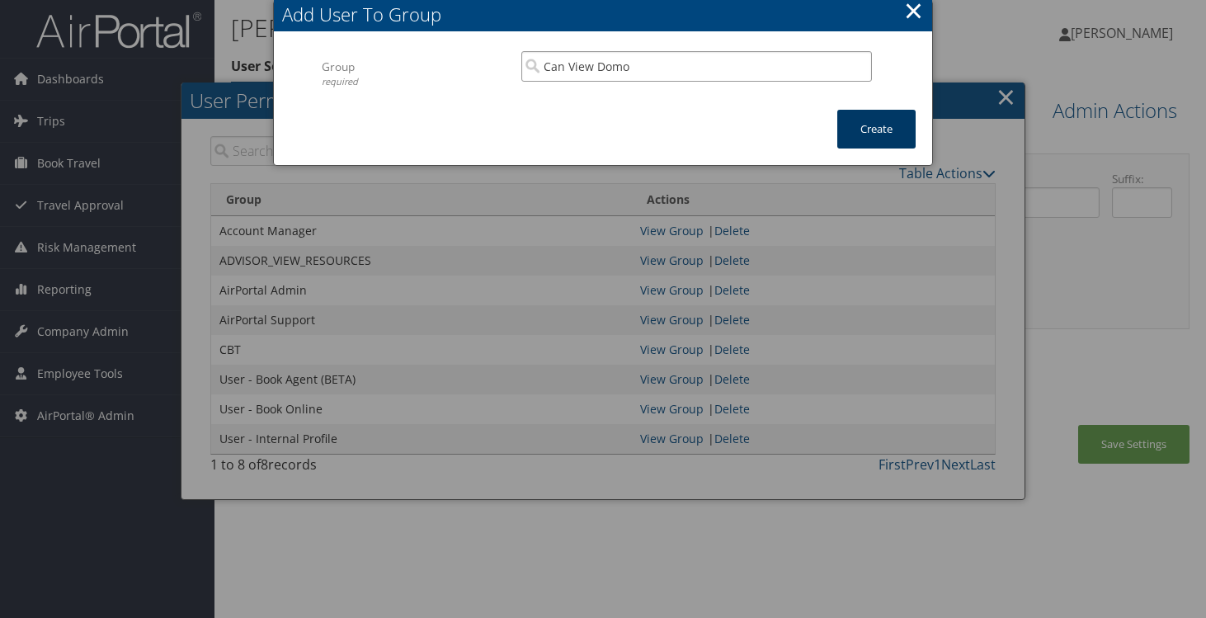
type input "Can View Domo"
click at [876, 132] on button "Create" at bounding box center [876, 129] width 78 height 39
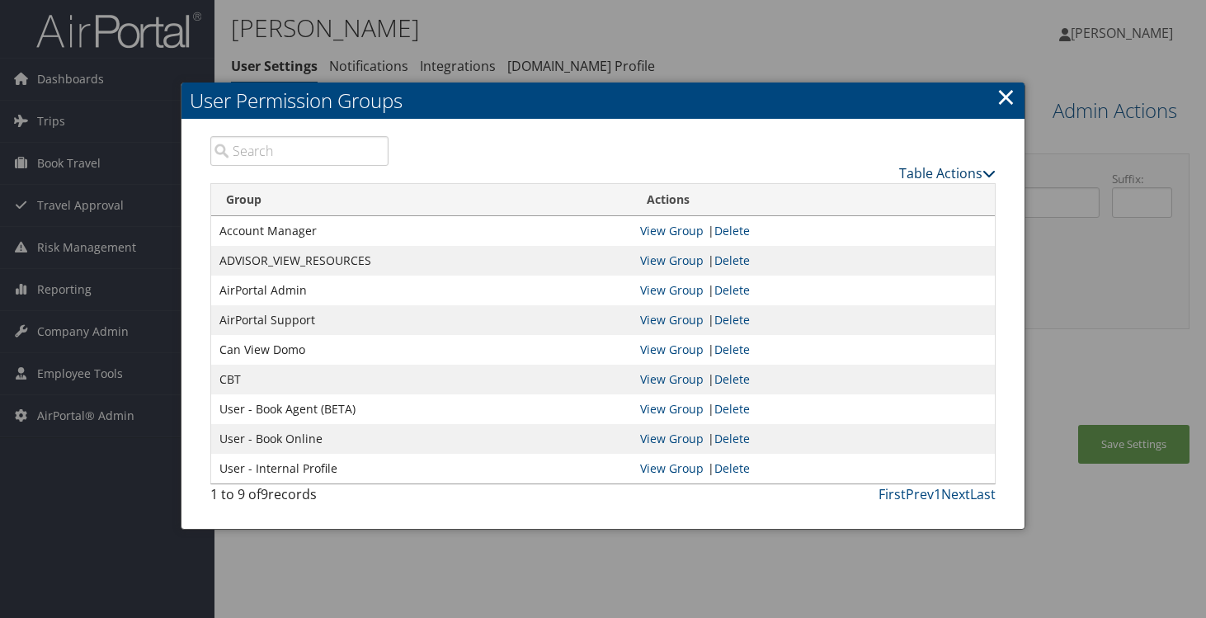
click at [986, 177] on icon at bounding box center [989, 173] width 13 height 13
click at [924, 201] on link "New Record" at bounding box center [885, 199] width 217 height 28
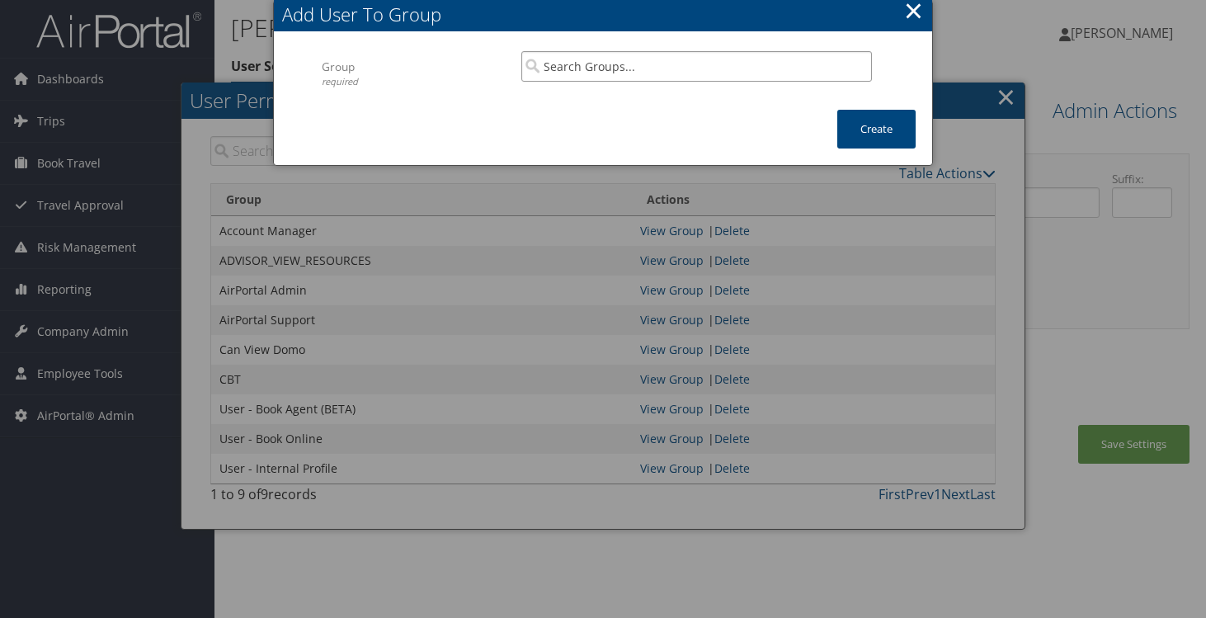
click at [733, 78] on input "search" at bounding box center [696, 66] width 351 height 31
type input "C"
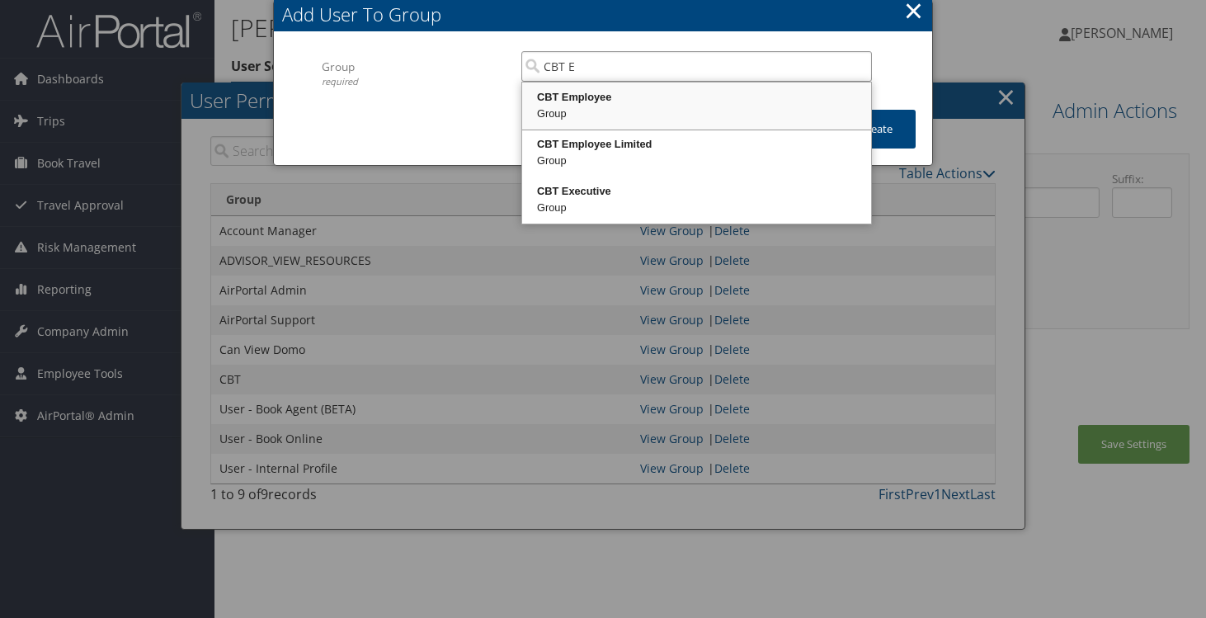
click at [648, 104] on div "CBT Employee" at bounding box center [697, 97] width 344 height 16
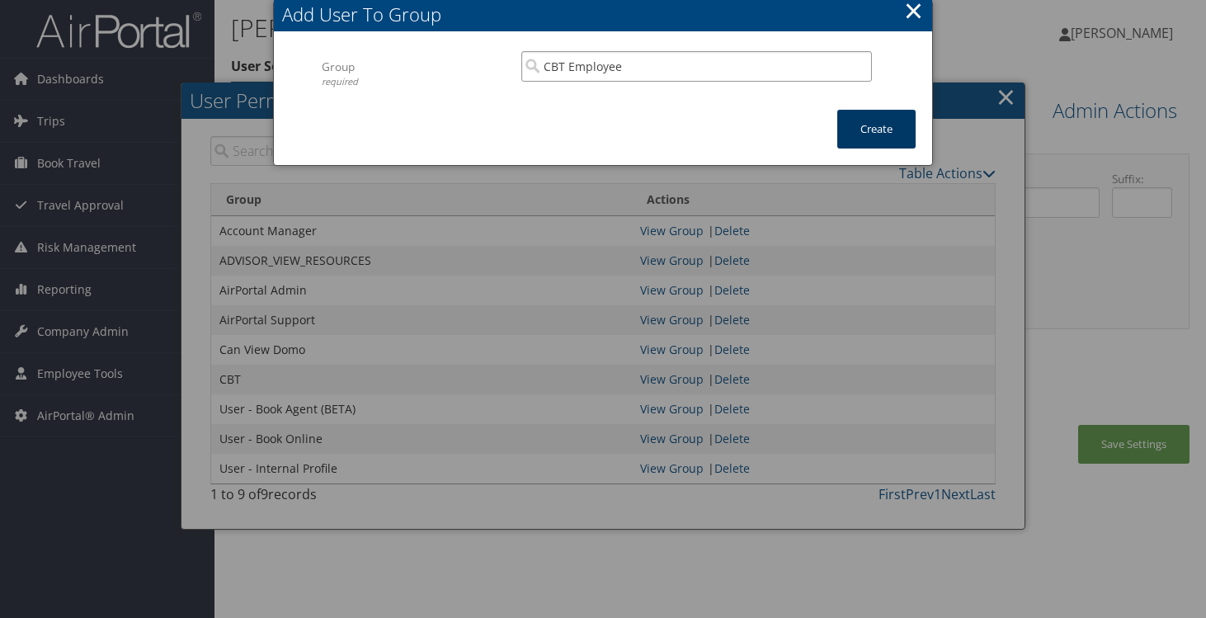
type input "CBT Employee"
click at [874, 143] on button "Create" at bounding box center [876, 129] width 78 height 39
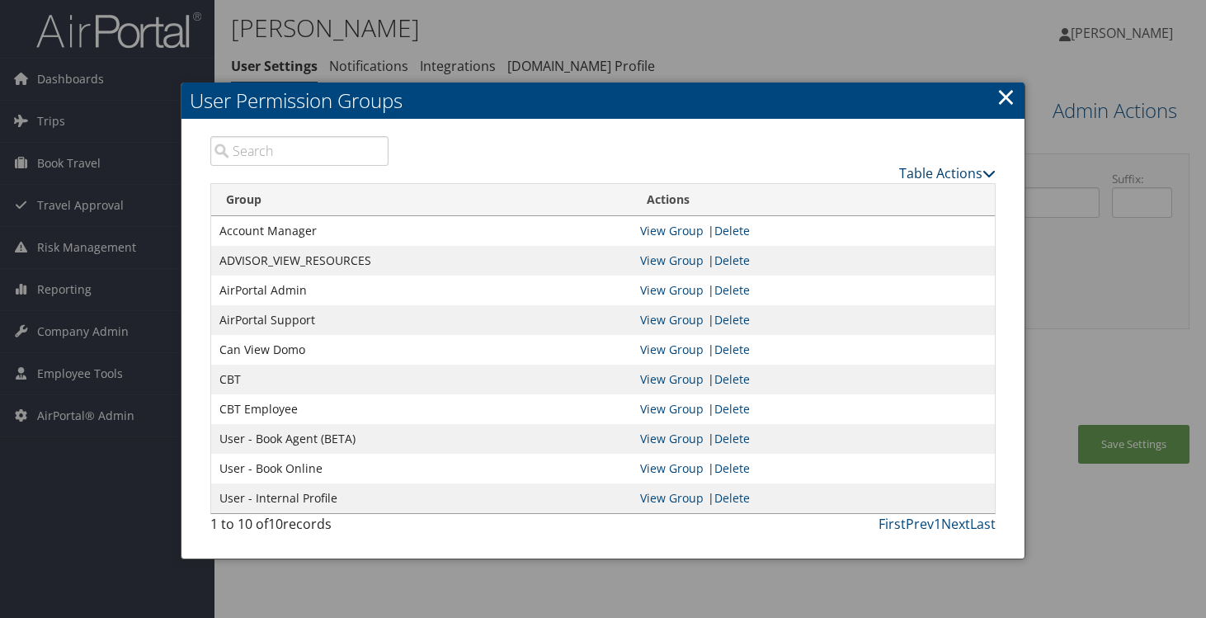
click at [946, 179] on link "Table Actions" at bounding box center [947, 173] width 97 height 18
click at [941, 192] on link "New Record" at bounding box center [885, 199] width 217 height 28
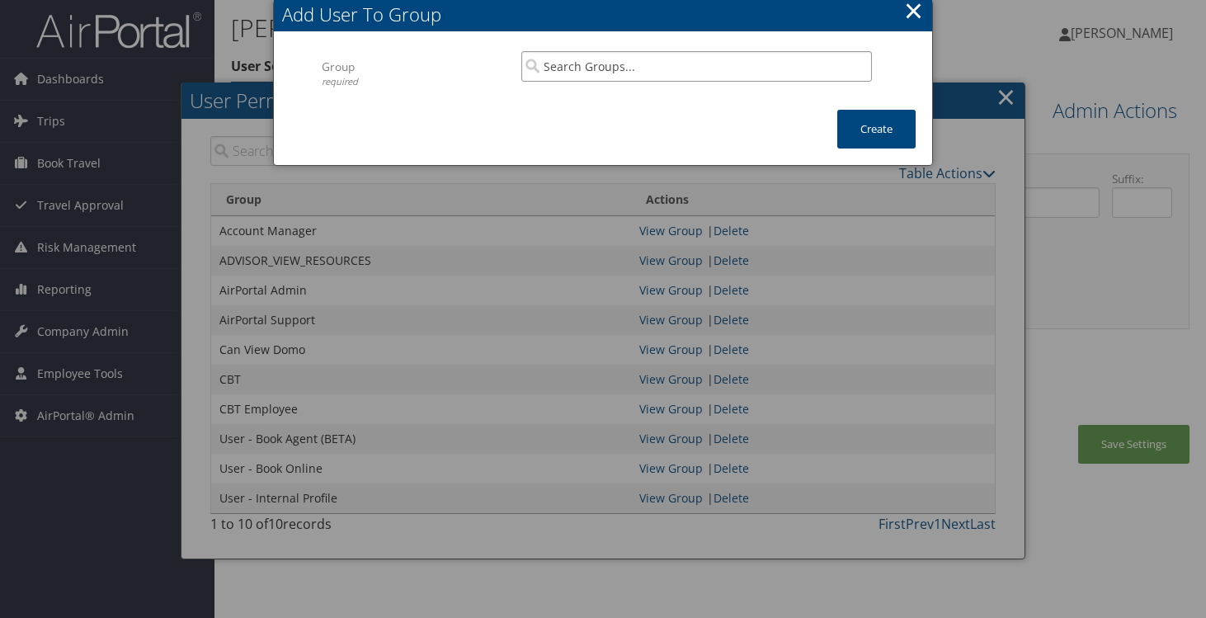
click at [666, 70] on input "search" at bounding box center [696, 66] width 351 height 31
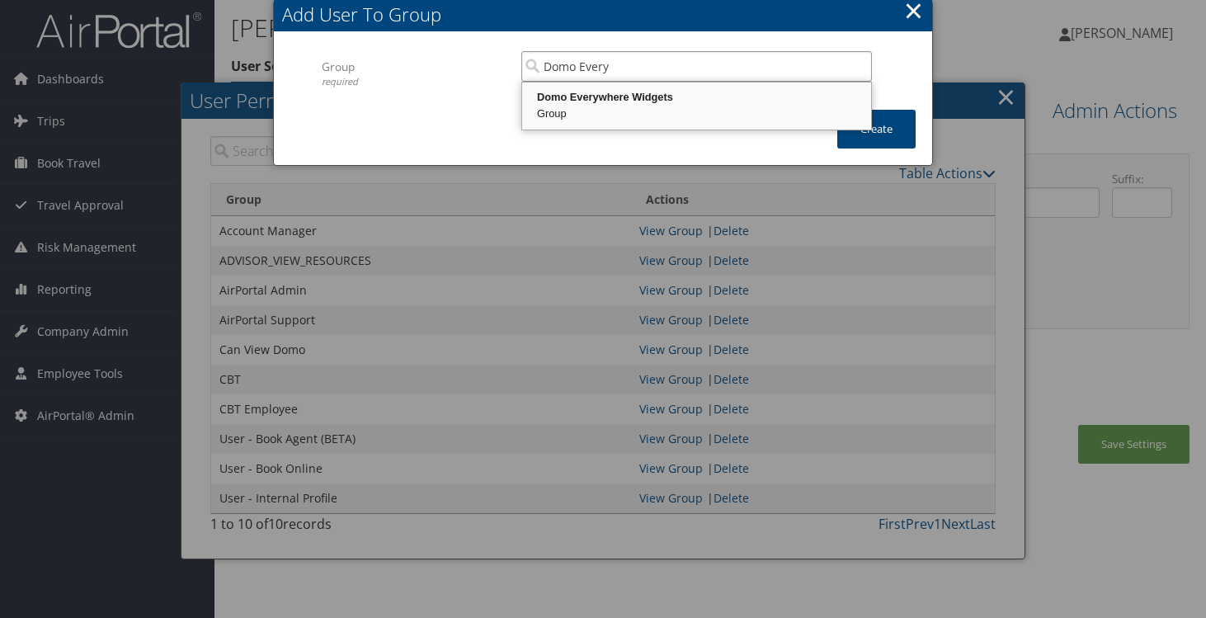
click at [663, 96] on div "Domo Everywhere Widgets" at bounding box center [697, 97] width 344 height 16
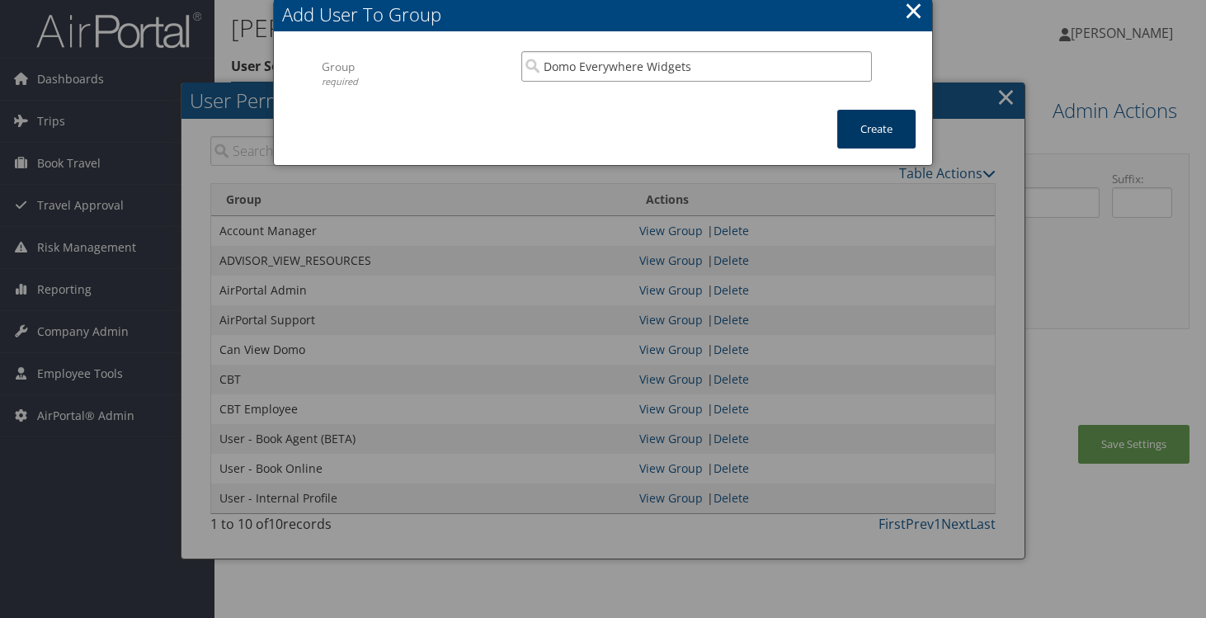
type input "Domo Everywhere Widgets"
click at [870, 128] on button "Create" at bounding box center [876, 129] width 78 height 39
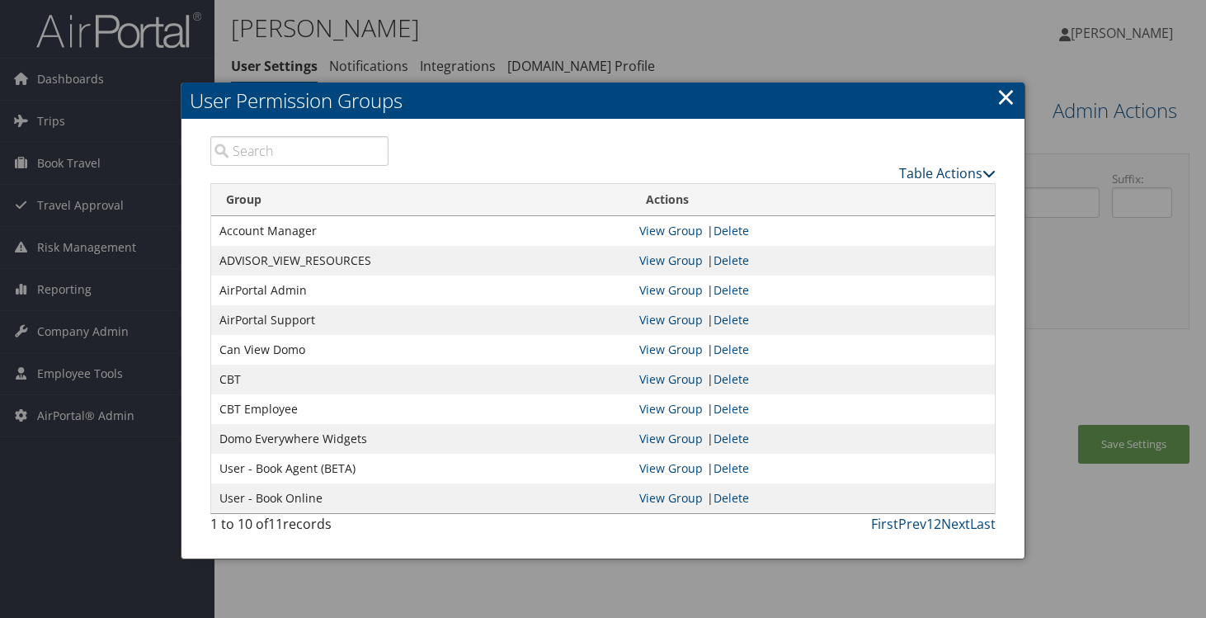
click at [990, 174] on icon at bounding box center [989, 173] width 13 height 13
click at [828, 193] on link "New Record" at bounding box center [885, 199] width 217 height 28
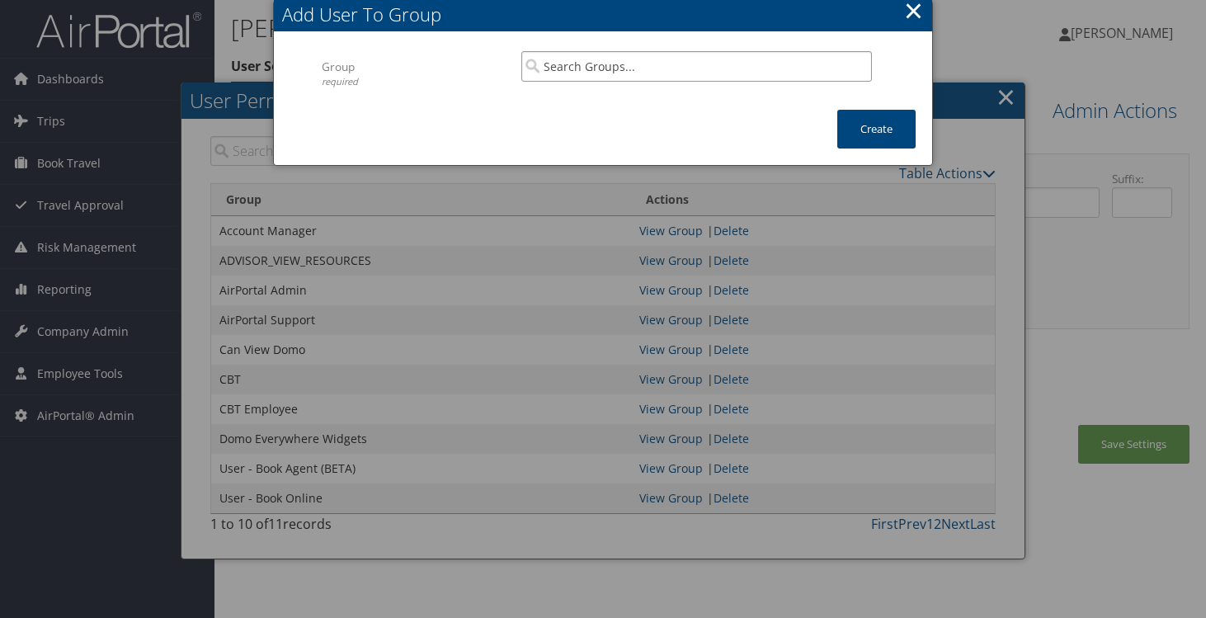
click at [587, 62] on input "search" at bounding box center [696, 66] width 351 height 31
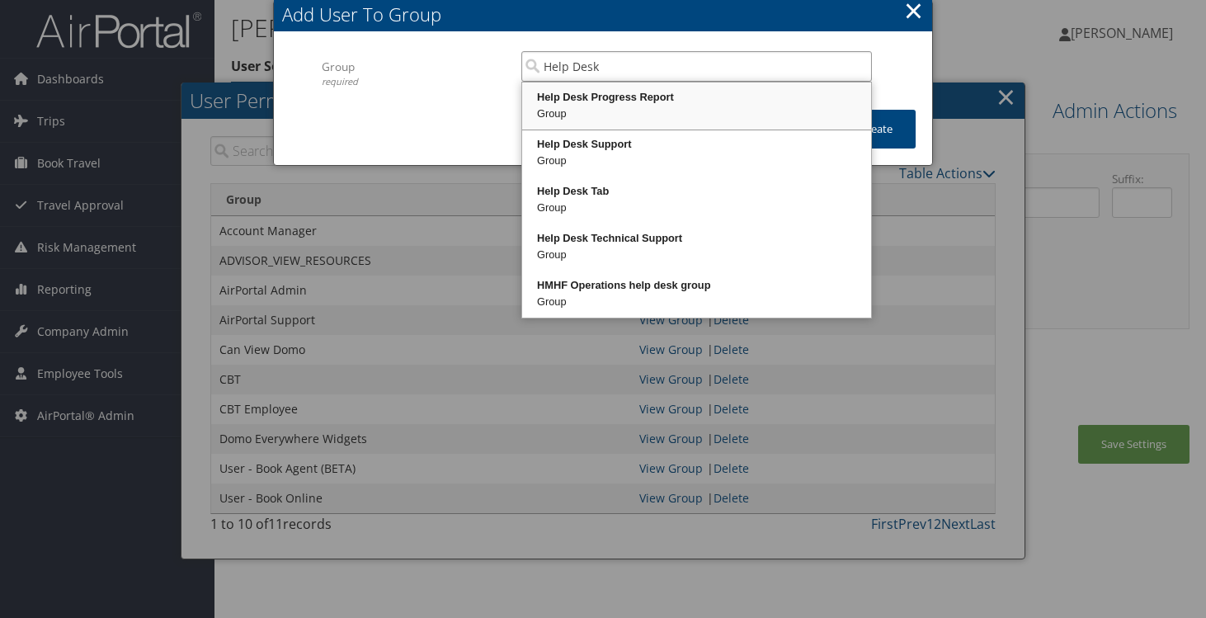
click at [641, 101] on div "Help Desk Progress Report" at bounding box center [697, 97] width 344 height 16
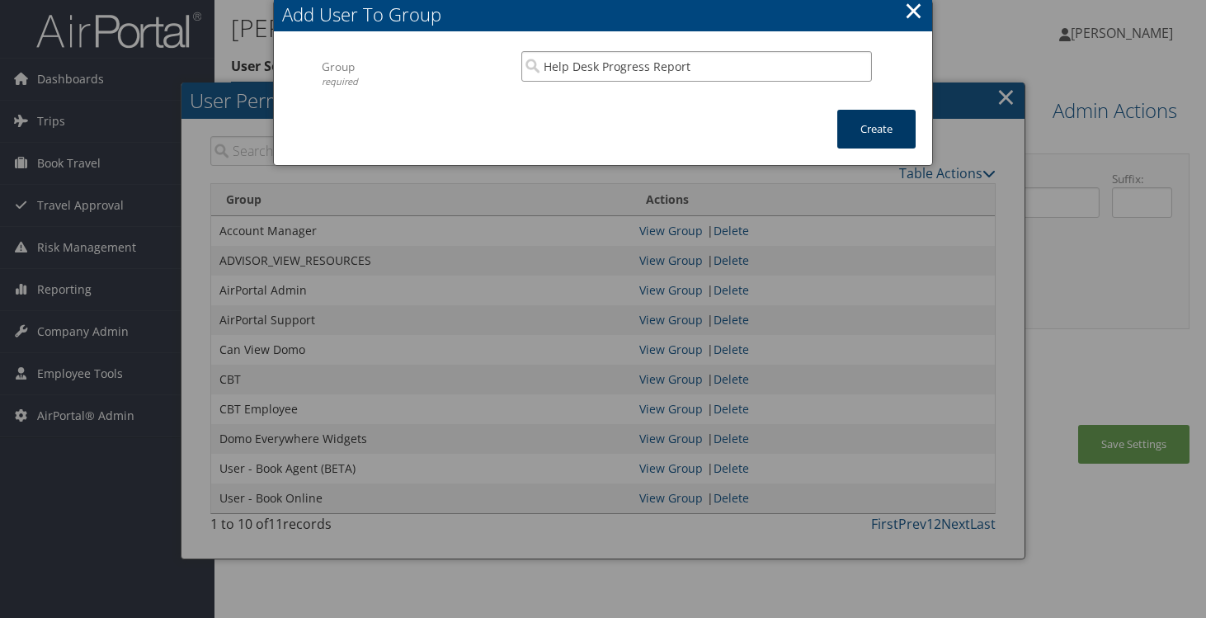
type input "Help Desk Progress Report"
click at [892, 136] on button "Create" at bounding box center [876, 129] width 78 height 39
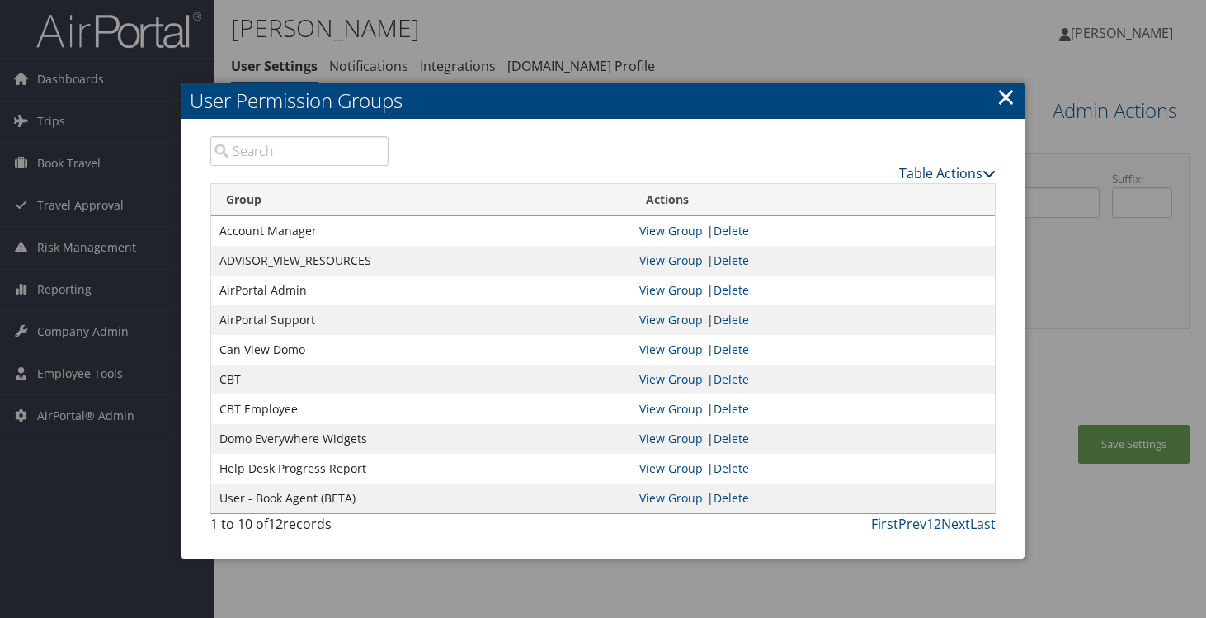
click at [969, 176] on link "Table Actions" at bounding box center [947, 173] width 97 height 18
click at [904, 192] on link "New Record" at bounding box center [885, 199] width 217 height 28
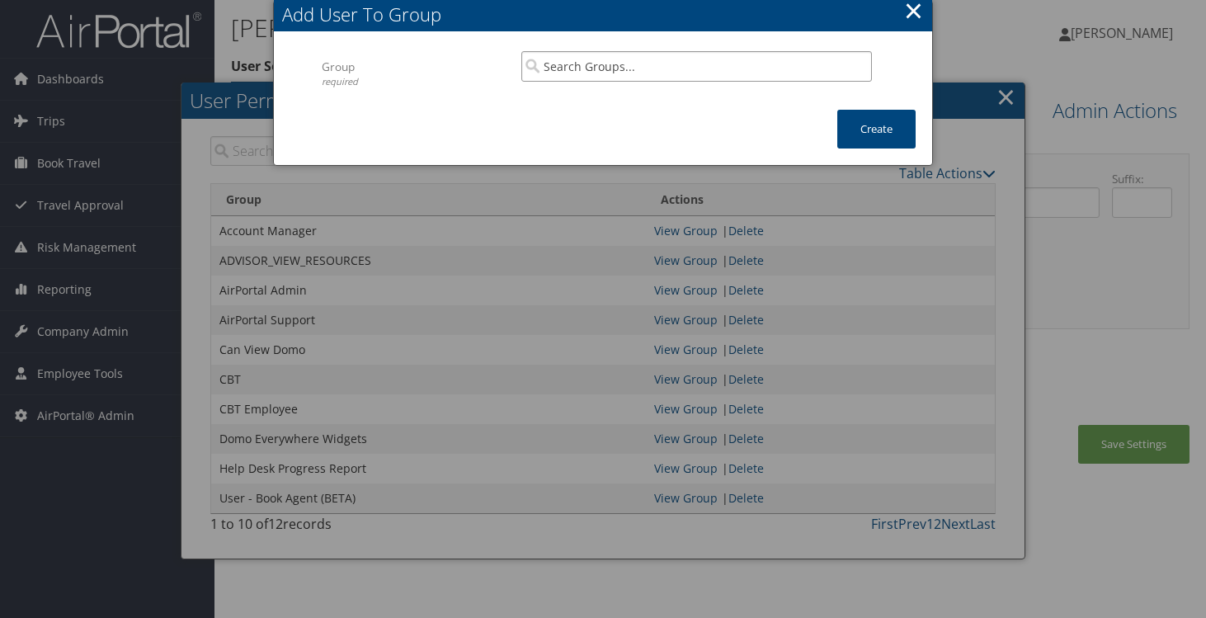
click at [618, 64] on input "search" at bounding box center [696, 66] width 351 height 31
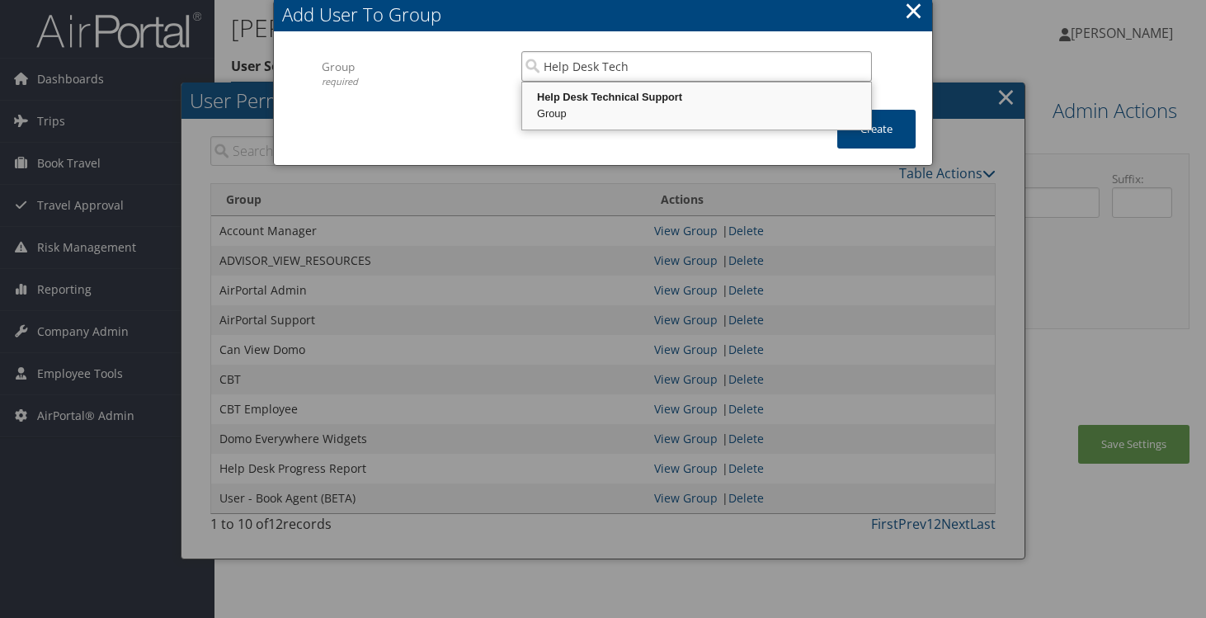
click at [637, 108] on div "Group" at bounding box center [697, 114] width 344 height 16
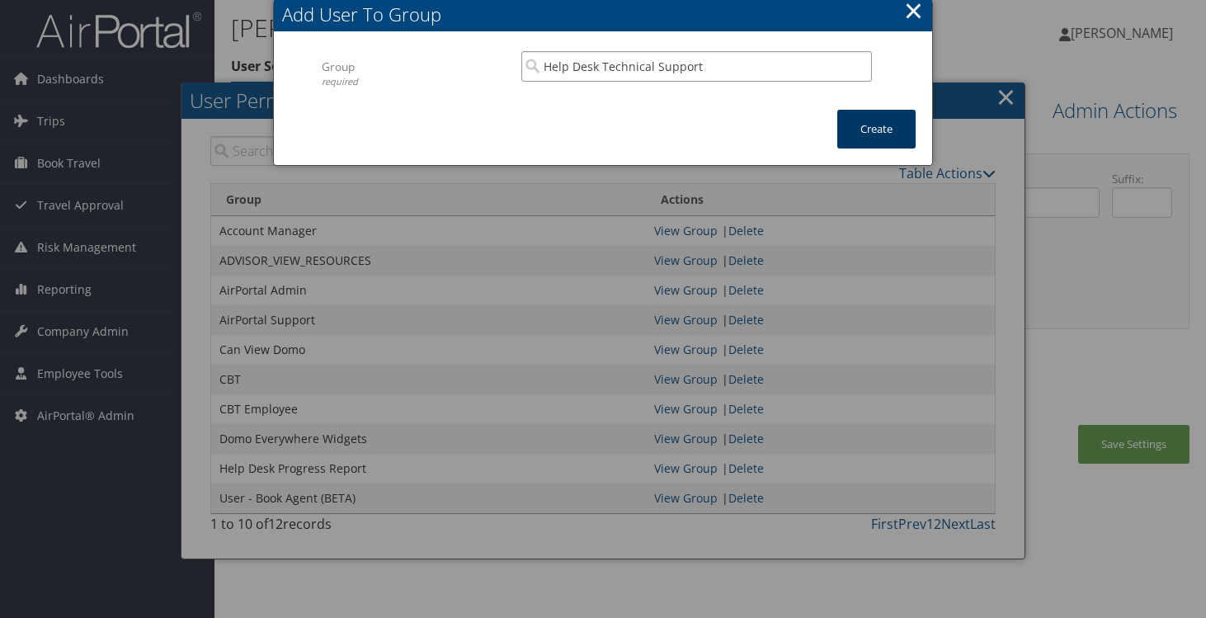
type input "Help Desk Technical Support"
click at [888, 132] on button "Create" at bounding box center [876, 129] width 78 height 39
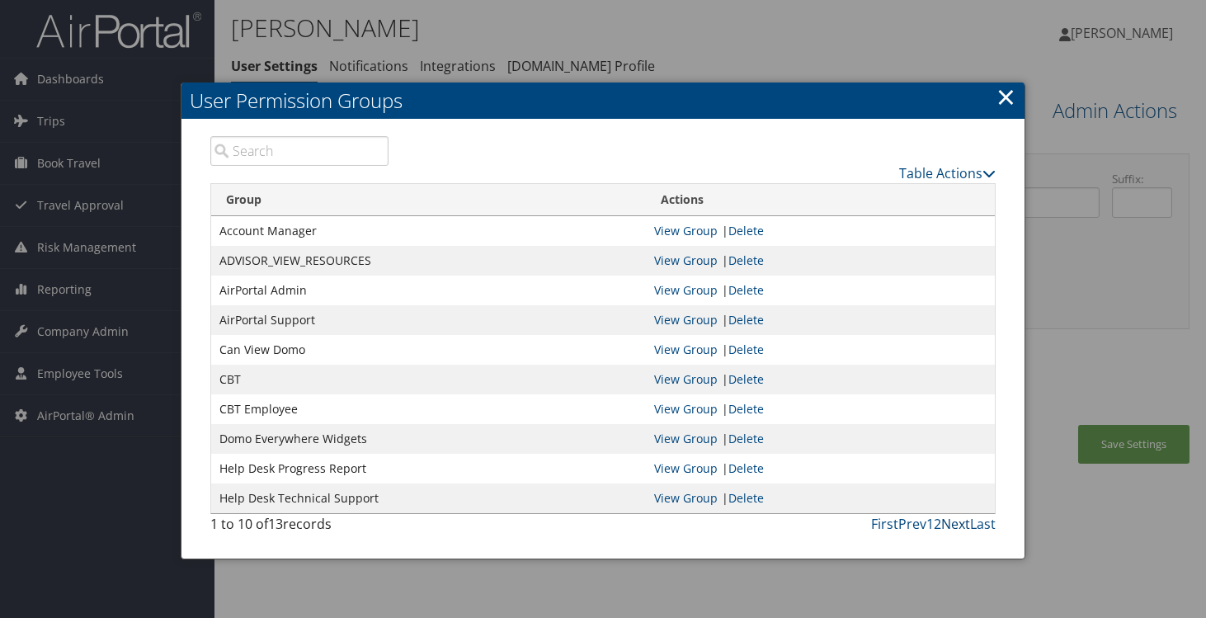
click at [959, 523] on link "Next" at bounding box center [955, 524] width 29 height 18
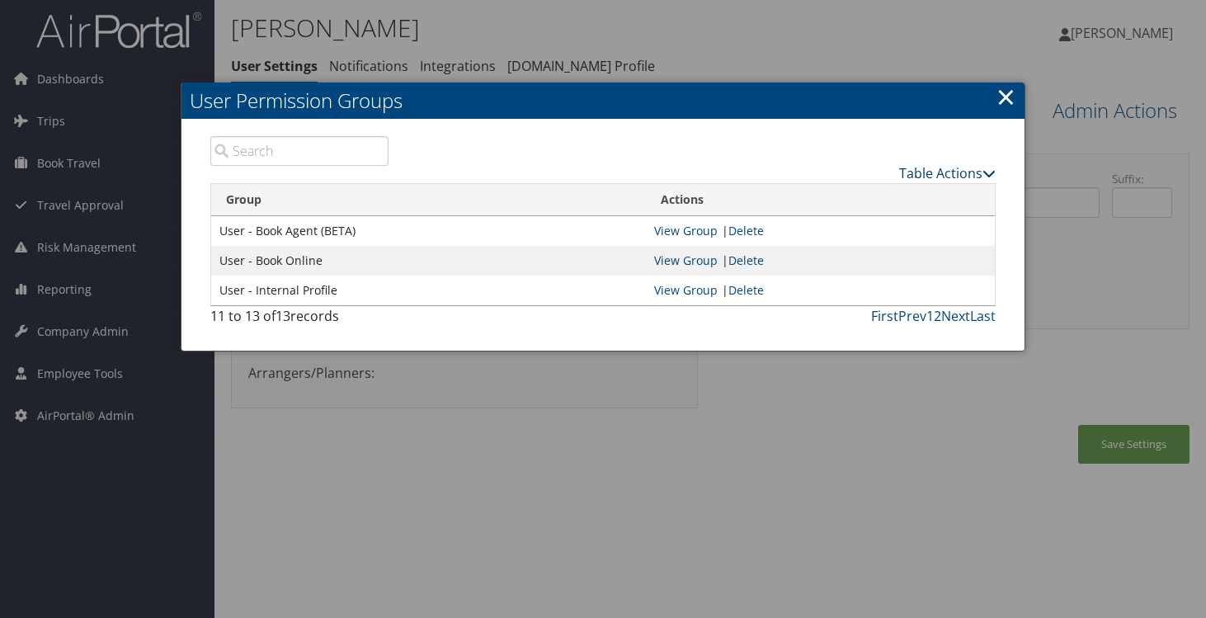
click at [952, 177] on link "Table Actions" at bounding box center [947, 173] width 97 height 18
click at [921, 191] on link "New Record" at bounding box center [885, 199] width 217 height 28
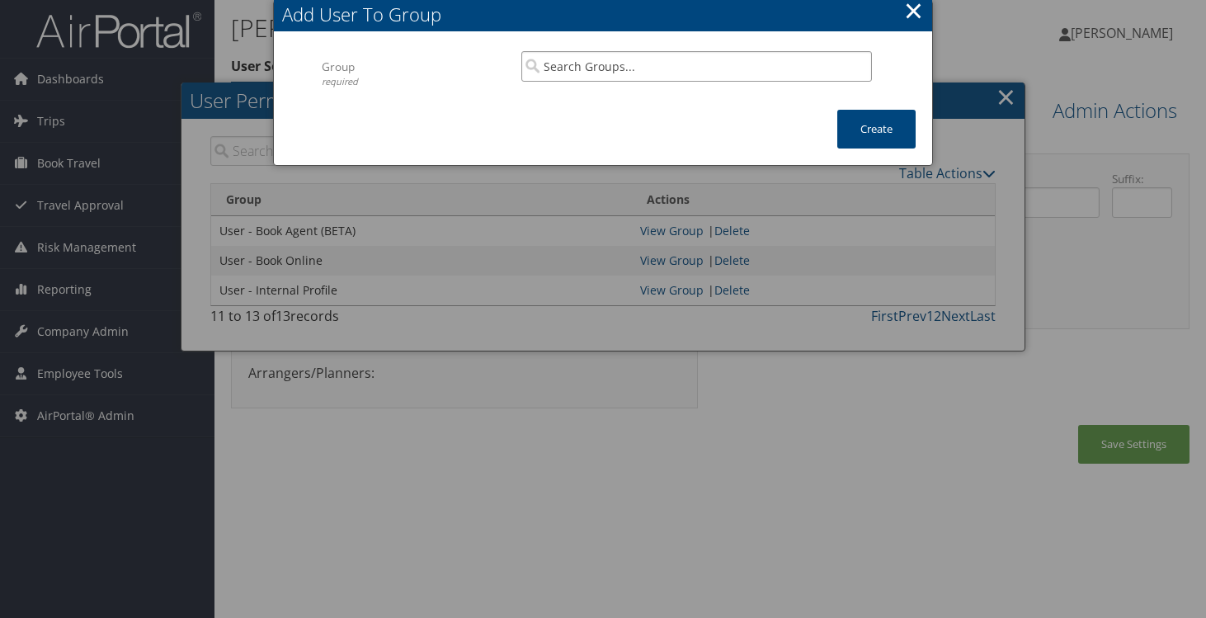
click at [594, 68] on input "search" at bounding box center [696, 66] width 351 height 31
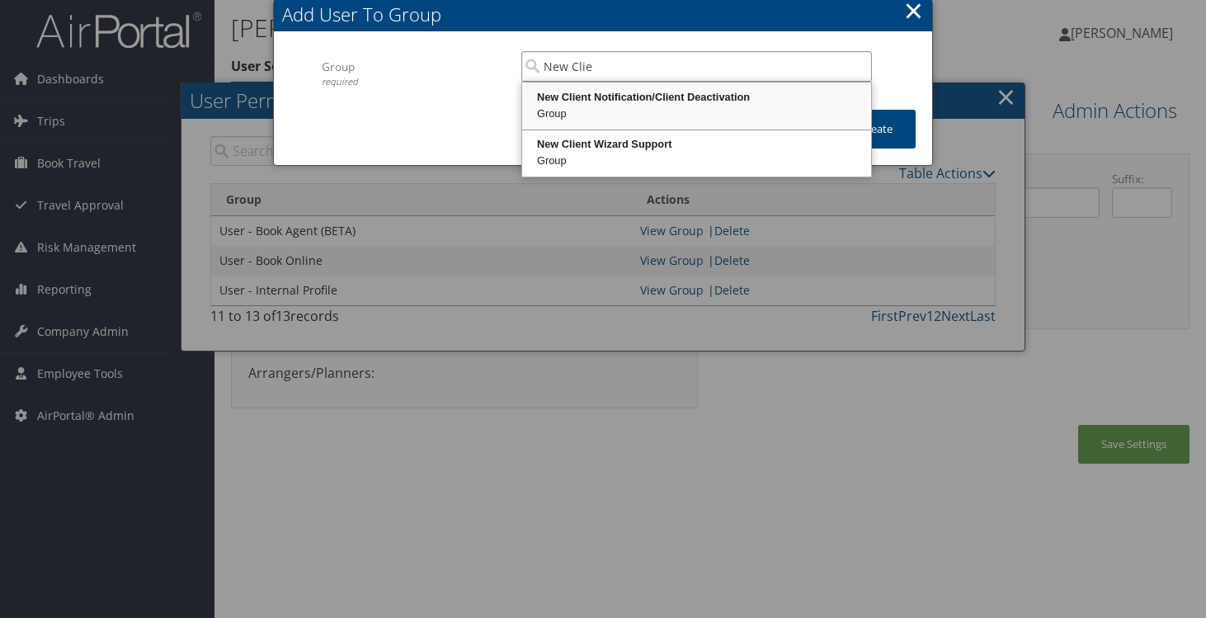
click at [593, 89] on div "New Client Notification/Client Deactivation" at bounding box center [697, 97] width 344 height 16
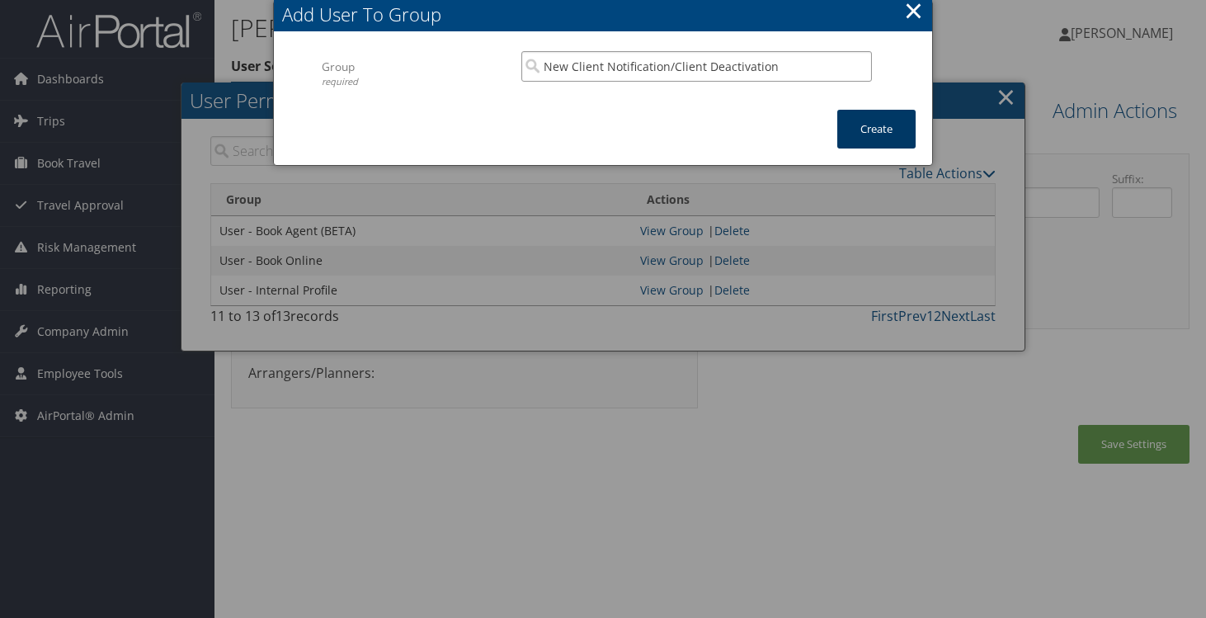
type input "New Client Notification/Client Deactivation"
click at [864, 130] on button "Create" at bounding box center [876, 129] width 78 height 39
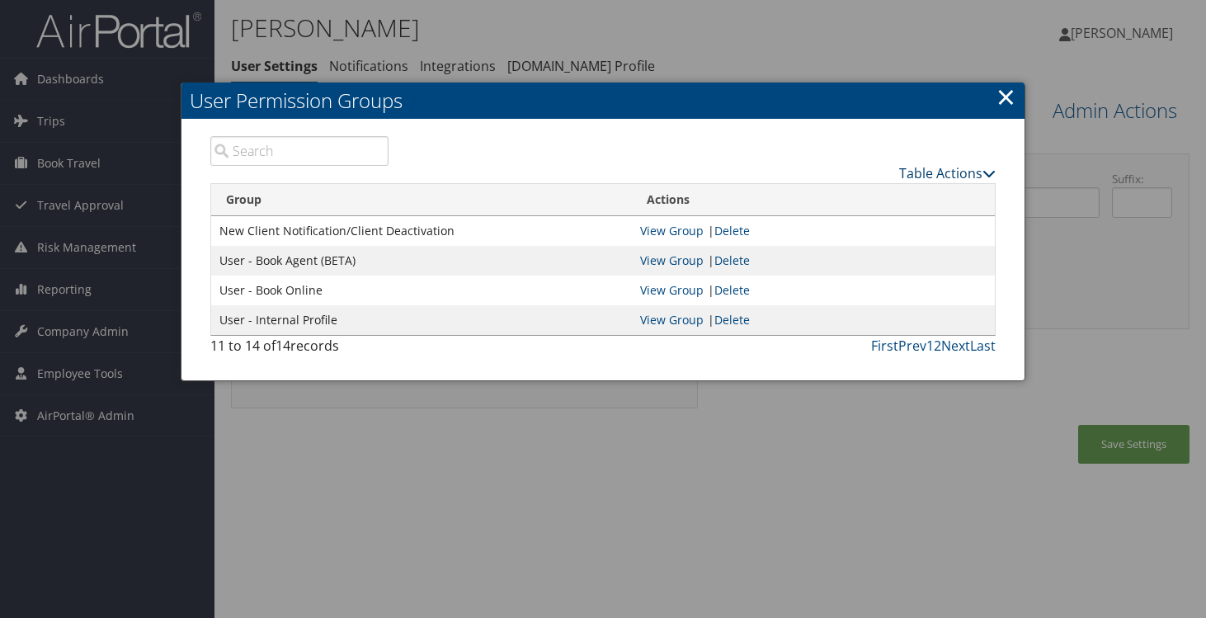
click at [960, 173] on link "Table Actions" at bounding box center [947, 173] width 97 height 18
click at [917, 199] on link "New Record" at bounding box center [885, 199] width 217 height 28
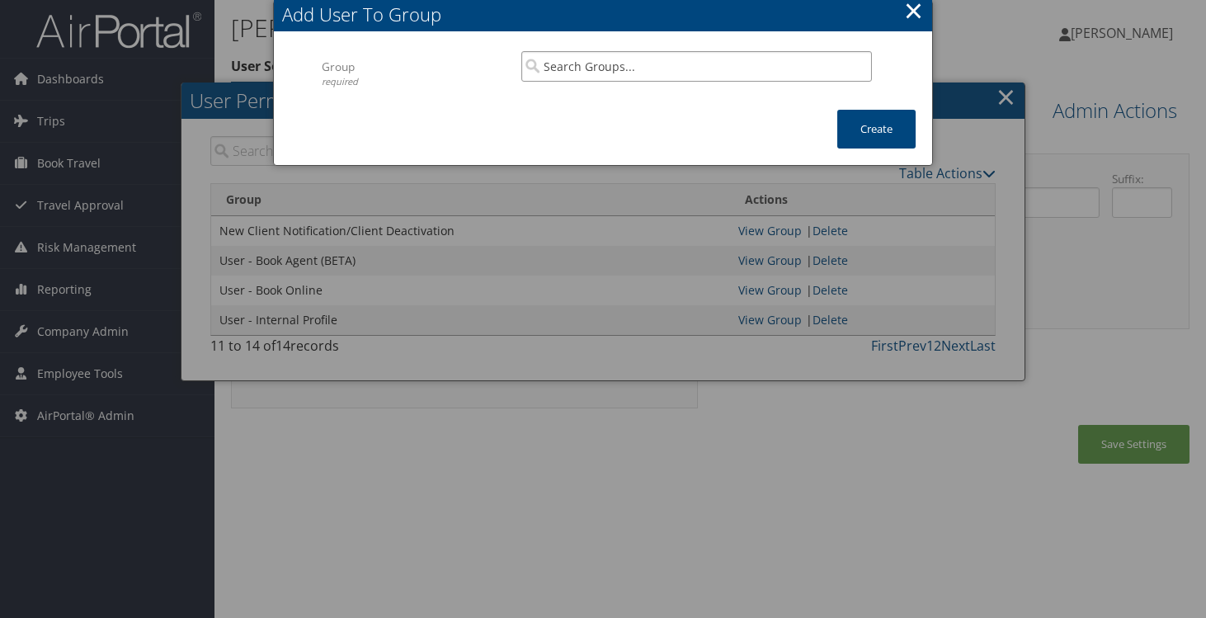
click at [629, 74] on input "search" at bounding box center [696, 66] width 351 height 31
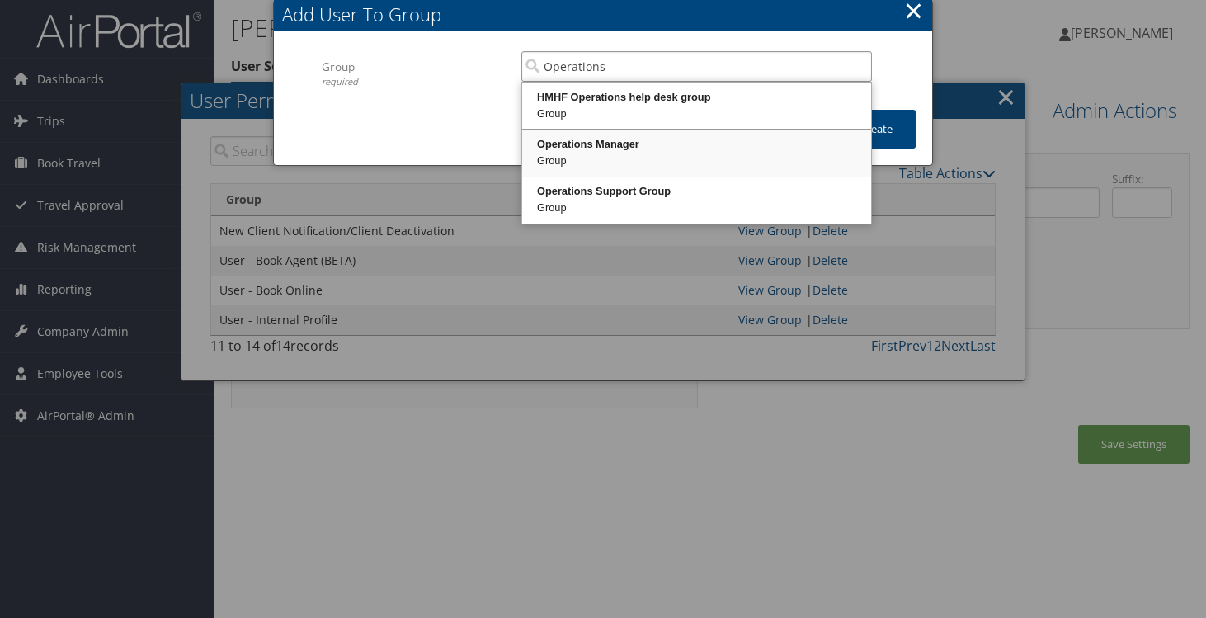
click at [648, 146] on div "Operations Manager" at bounding box center [697, 144] width 344 height 16
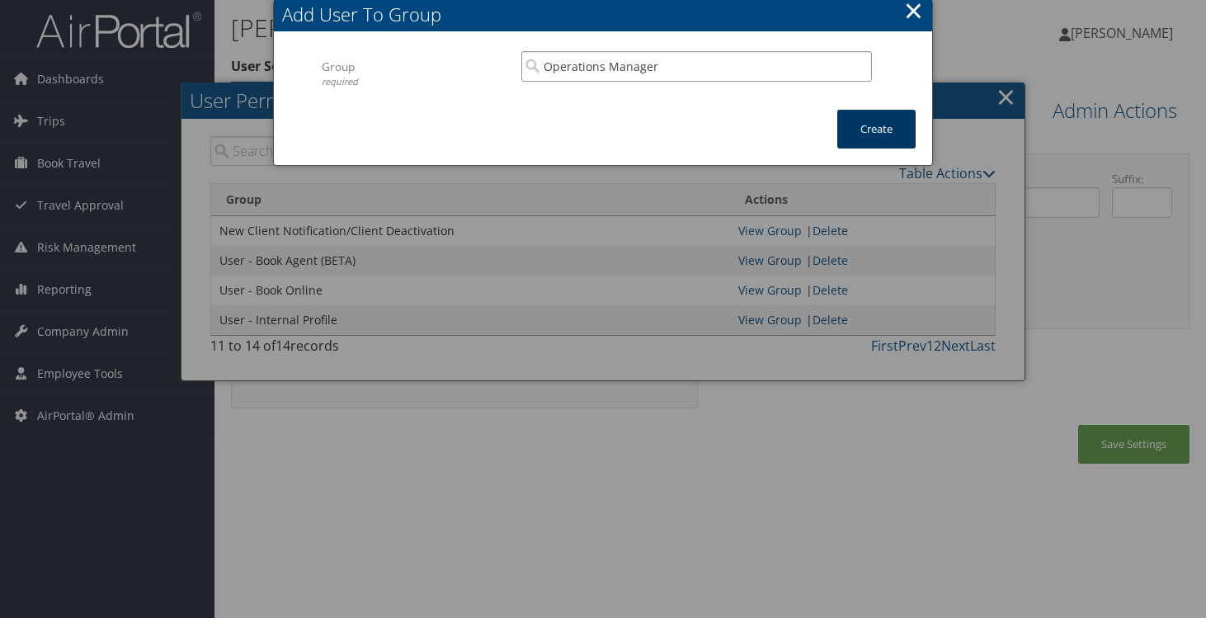
type input "Operations Manager"
click at [910, 127] on button "Create" at bounding box center [876, 129] width 78 height 39
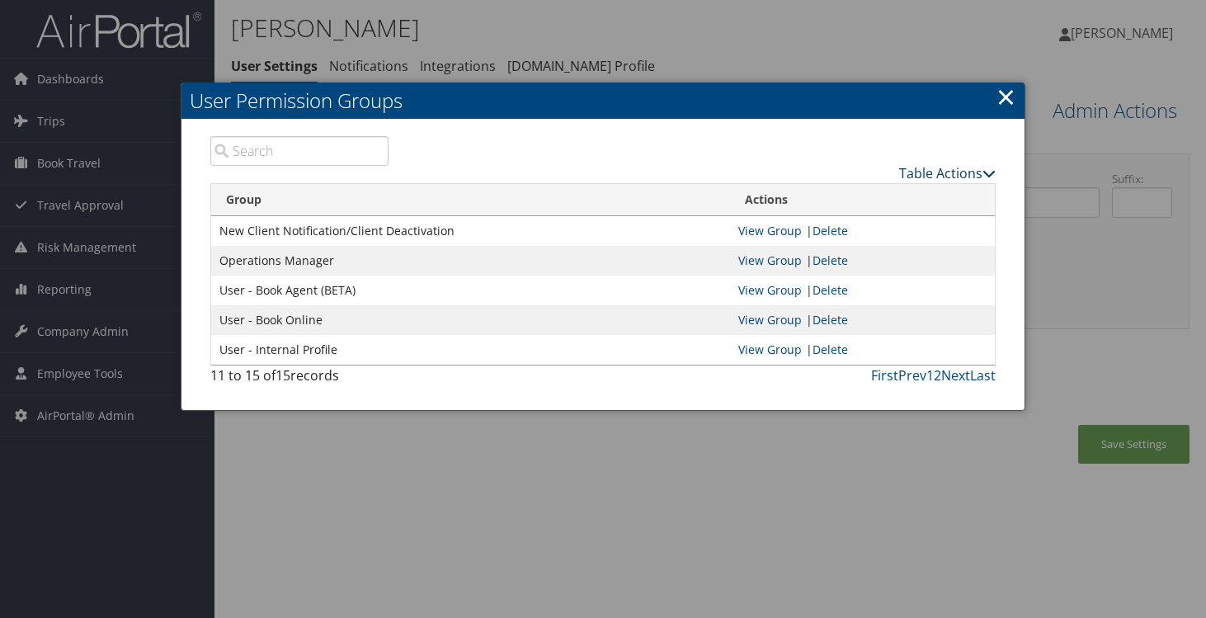
click at [973, 172] on link "Table Actions" at bounding box center [947, 173] width 97 height 18
click at [838, 197] on link "New Record" at bounding box center [885, 199] width 217 height 28
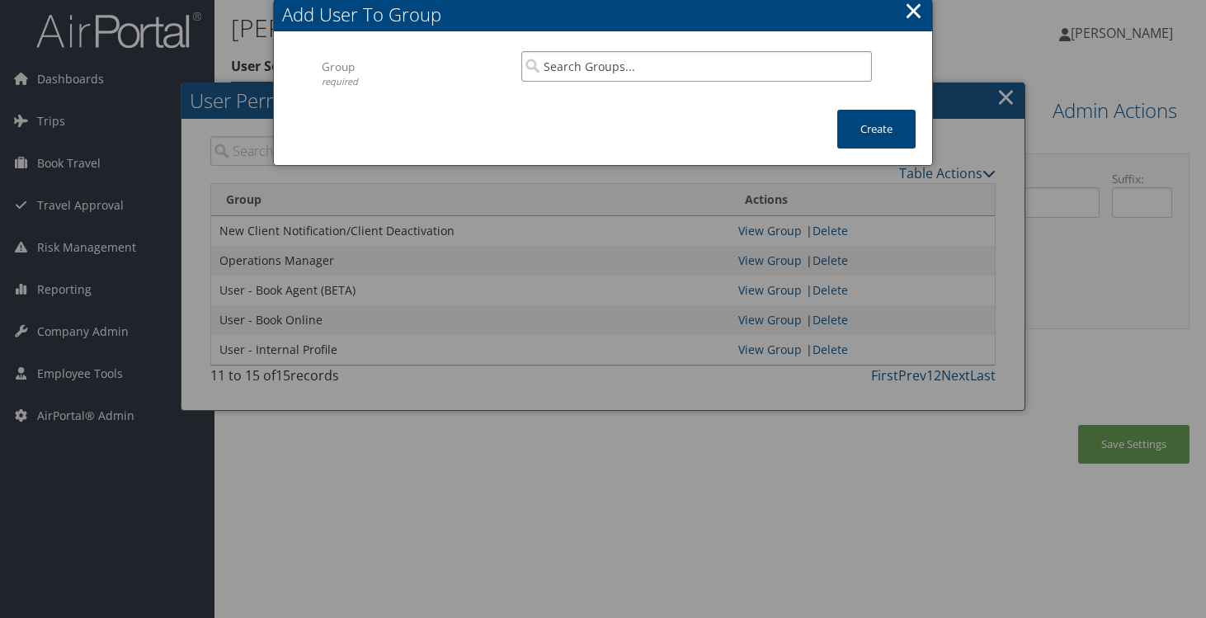
click at [618, 56] on input "search" at bounding box center [696, 66] width 351 height 31
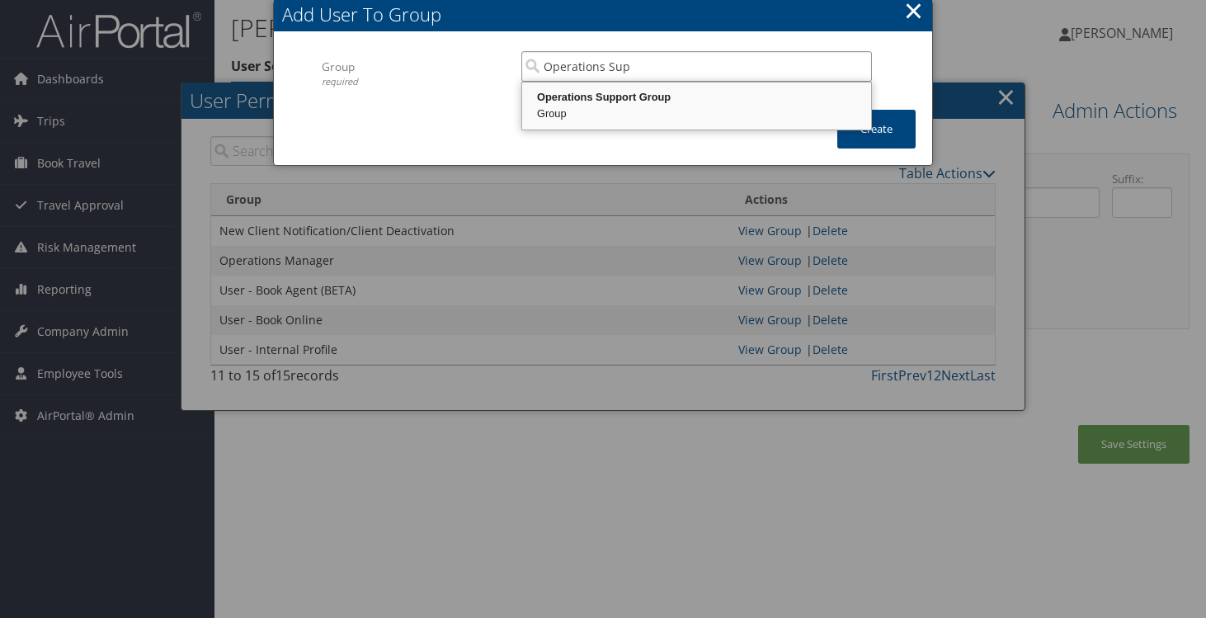
click at [633, 101] on div "Operations Support Group" at bounding box center [697, 97] width 344 height 16
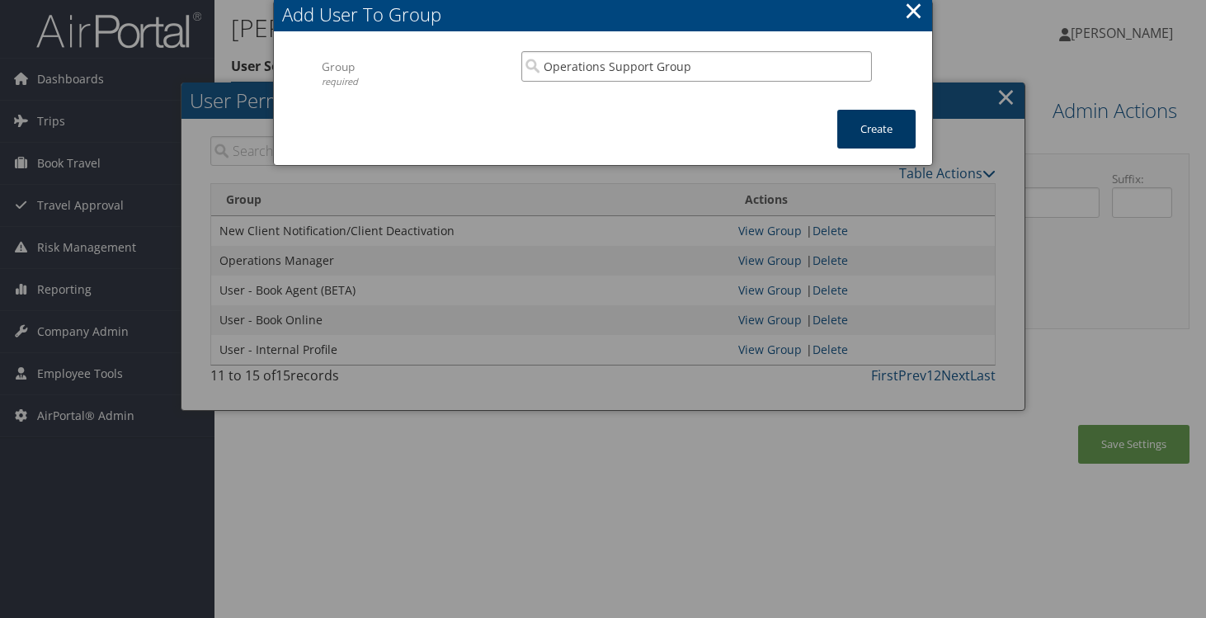
type input "Operations Support Group"
click at [874, 118] on button "Create" at bounding box center [876, 129] width 78 height 39
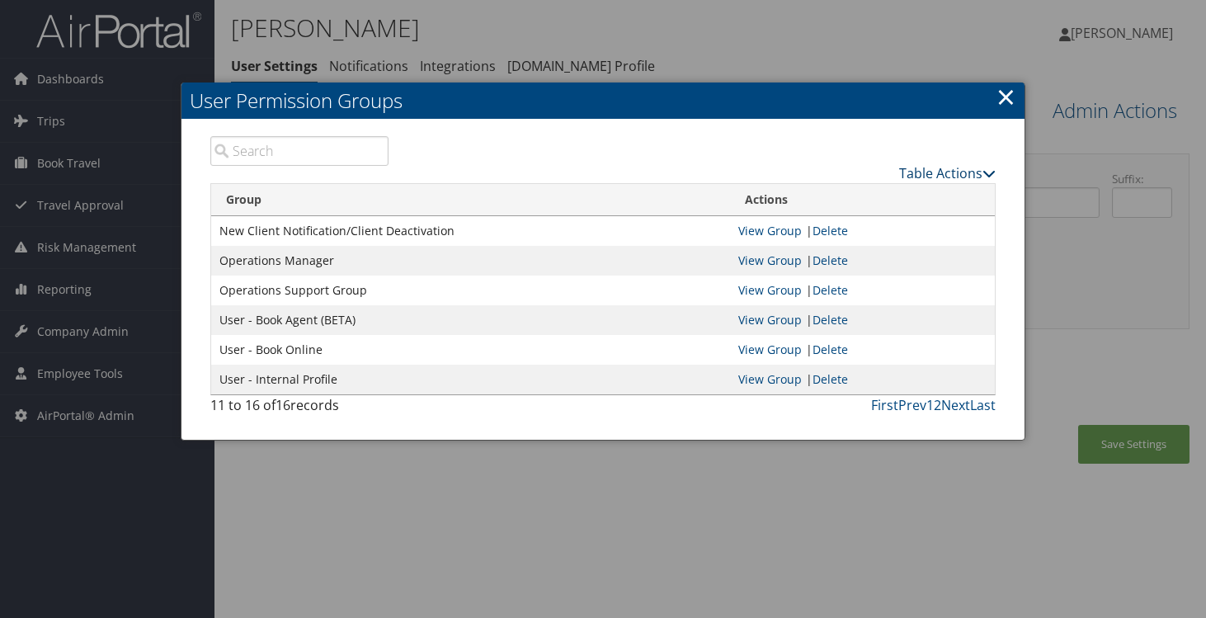
click at [938, 166] on link "Table Actions" at bounding box center [947, 173] width 97 height 18
click at [811, 192] on link "New Record" at bounding box center [885, 199] width 217 height 28
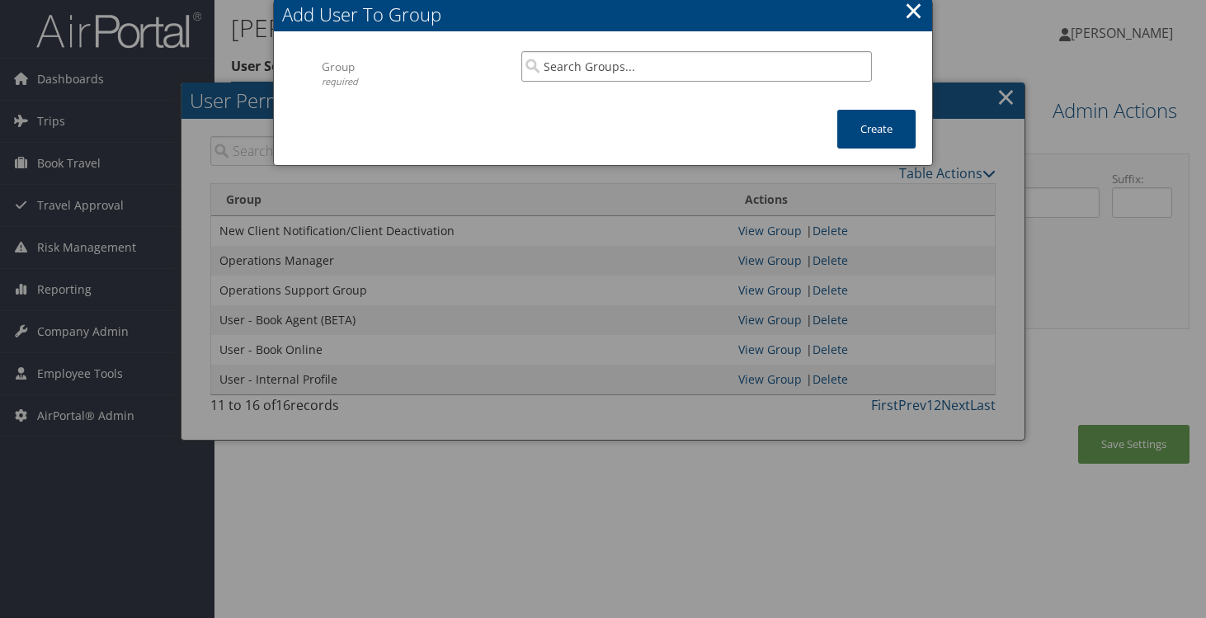
click at [603, 64] on input "search" at bounding box center [696, 66] width 351 height 31
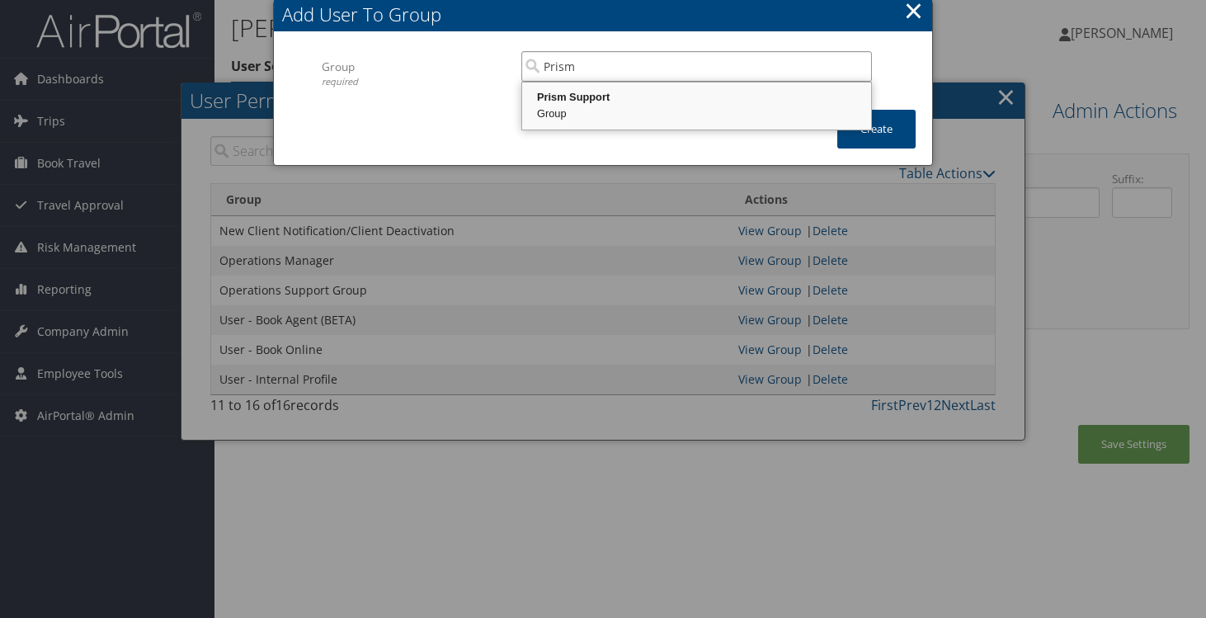
click at [625, 100] on div "Prism Support" at bounding box center [697, 97] width 344 height 16
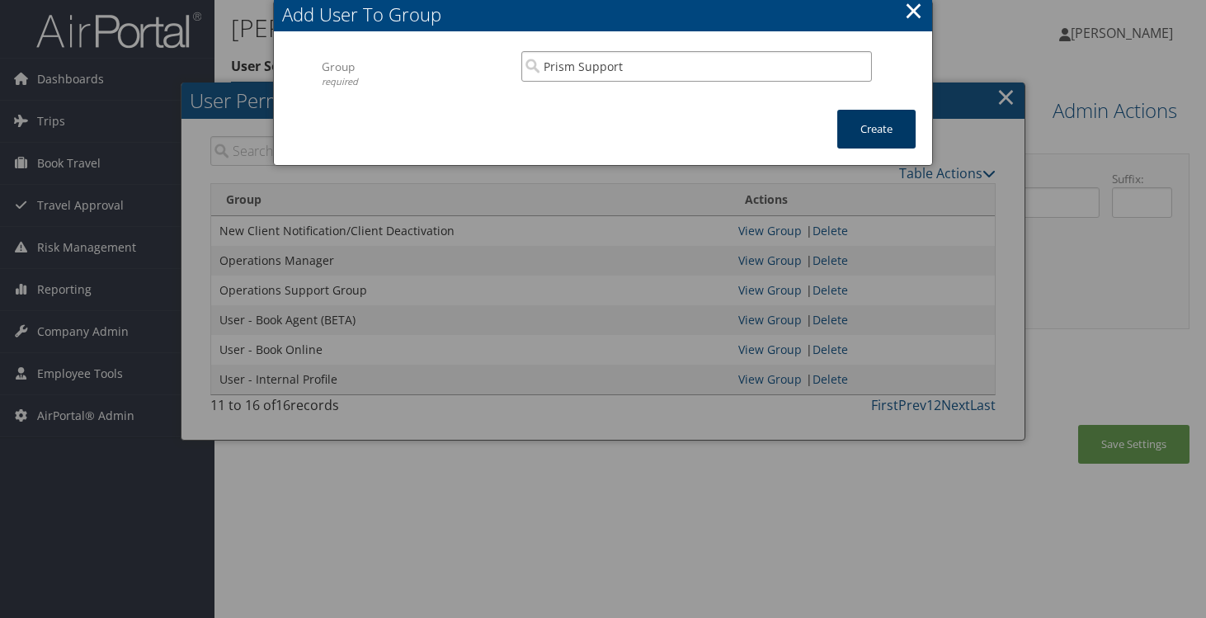
type input "Prism Support"
click at [860, 136] on button "Create" at bounding box center [876, 129] width 78 height 39
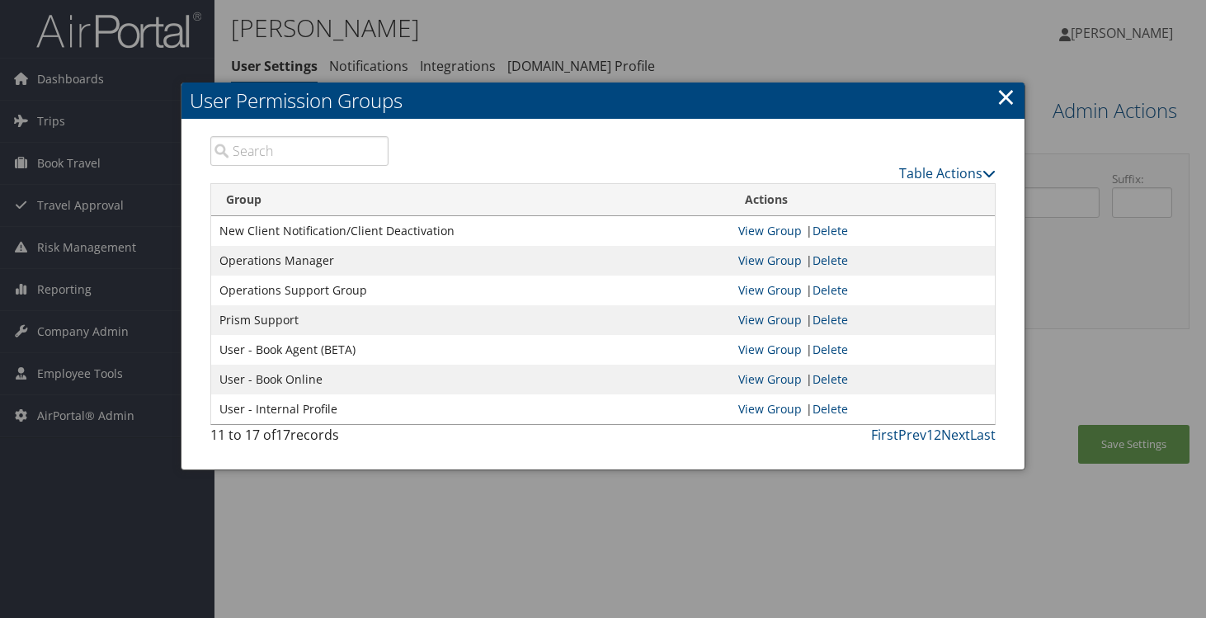
click at [973, 159] on div "Table Actions" at bounding box center [704, 159] width 607 height 47
click at [971, 167] on link "Table Actions" at bounding box center [947, 173] width 97 height 18
click at [905, 205] on link "New Record" at bounding box center [885, 199] width 217 height 28
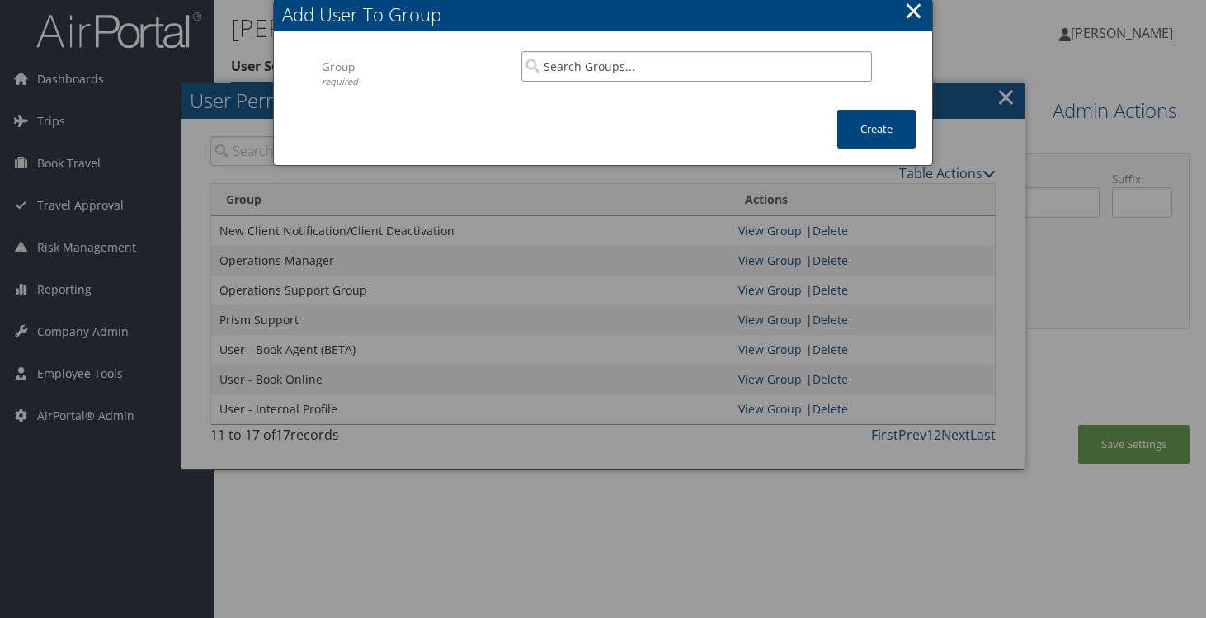
click at [609, 61] on input "search" at bounding box center [696, 66] width 351 height 31
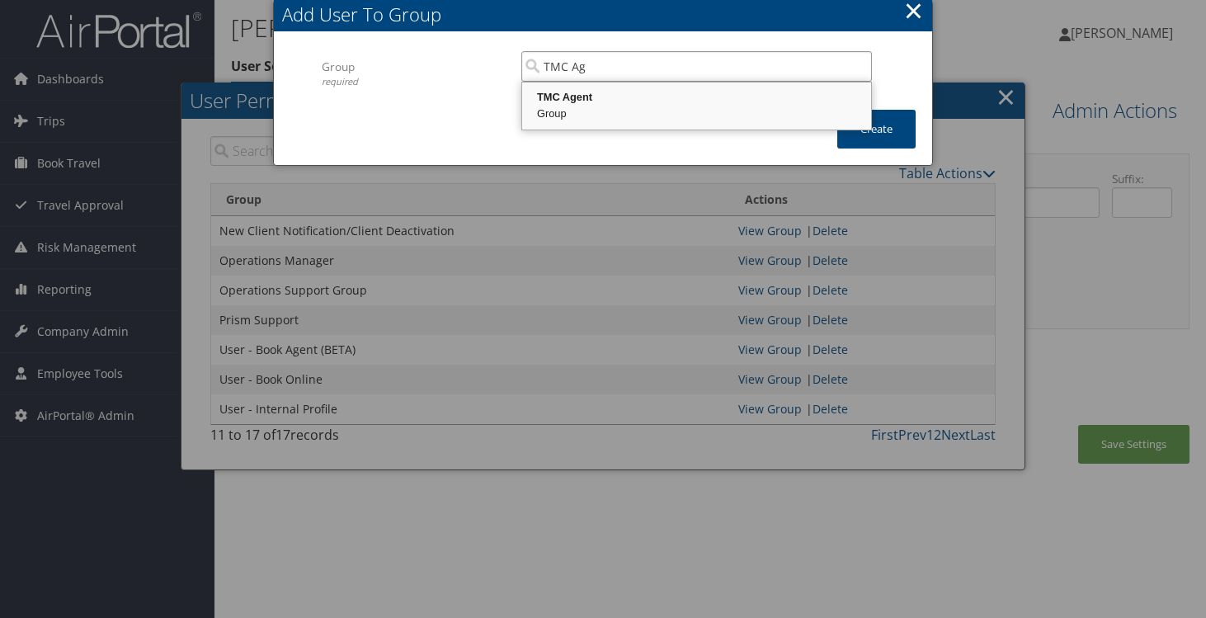
click at [568, 89] on div "TMC Agent" at bounding box center [697, 97] width 344 height 16
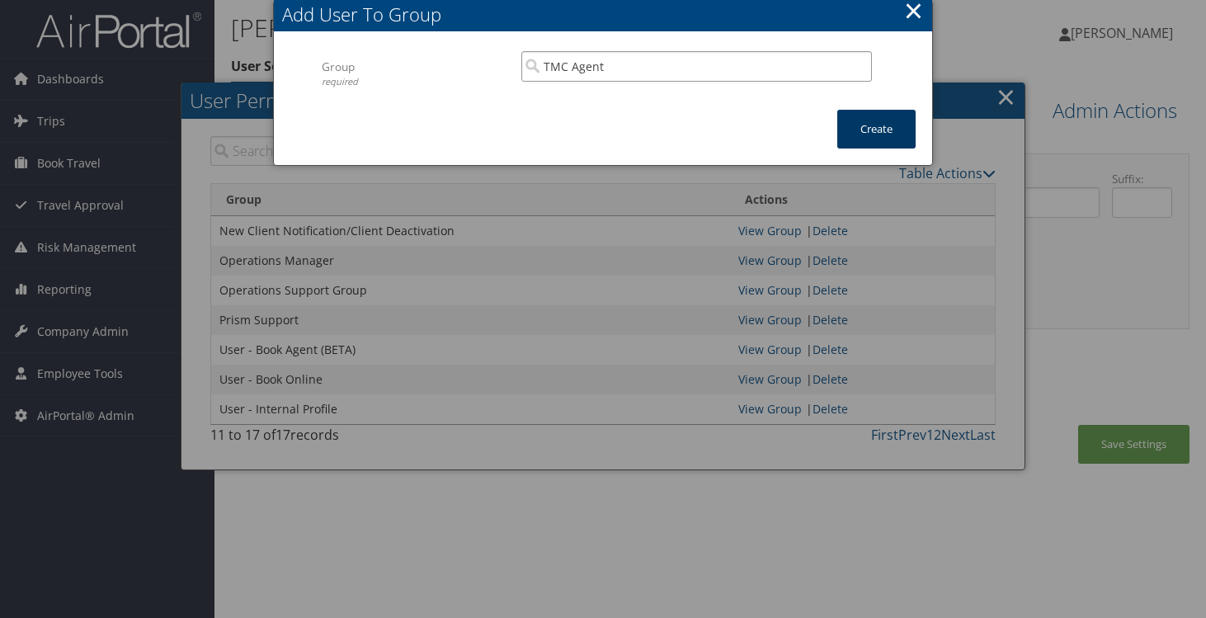
type input "TMC Agent"
click at [854, 121] on button "Create" at bounding box center [876, 129] width 78 height 39
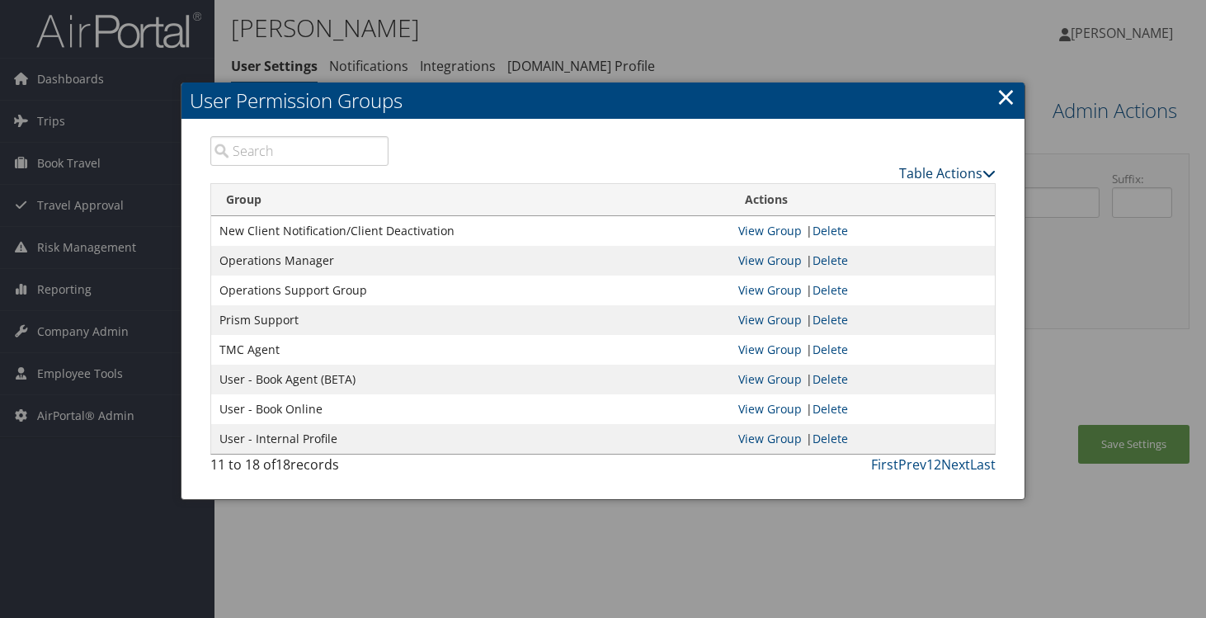
click at [973, 173] on link "Table Actions" at bounding box center [947, 173] width 97 height 18
click at [851, 189] on link "New Record" at bounding box center [885, 199] width 217 height 28
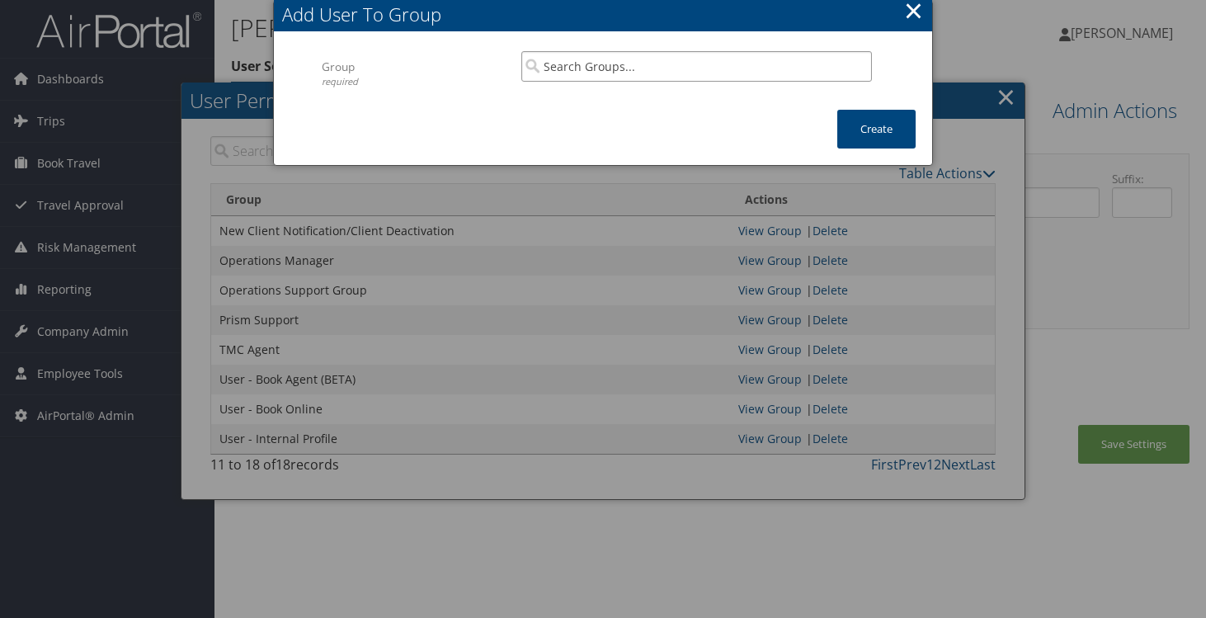
click at [726, 66] on input "search" at bounding box center [696, 66] width 351 height 31
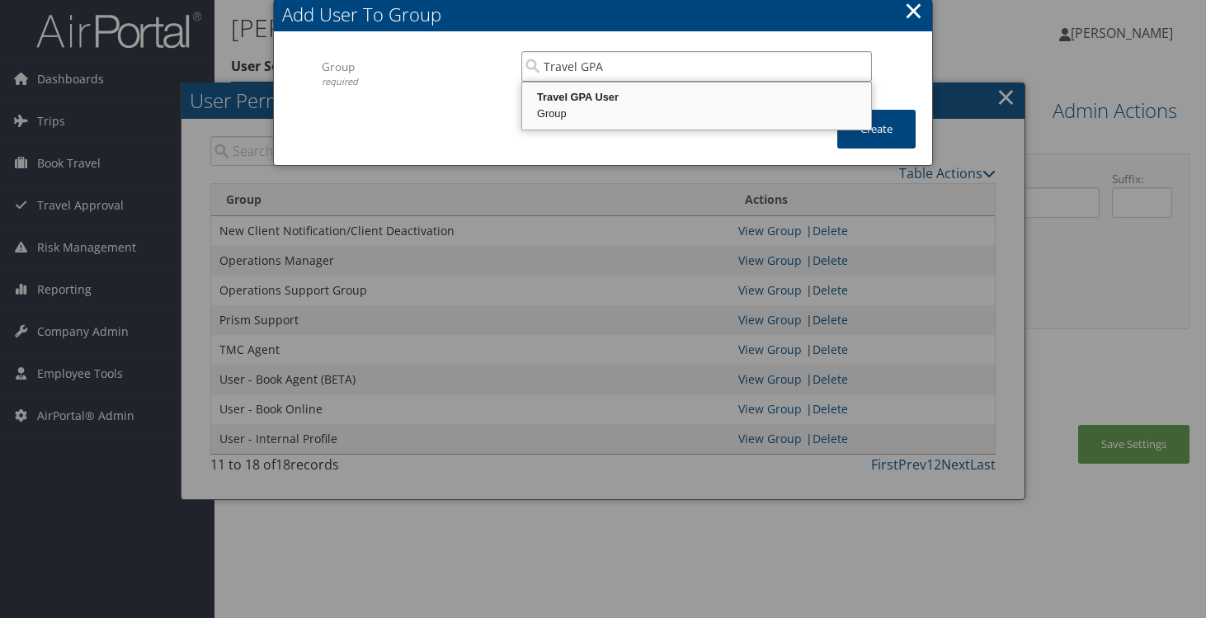
click at [687, 107] on div "Group" at bounding box center [697, 114] width 344 height 16
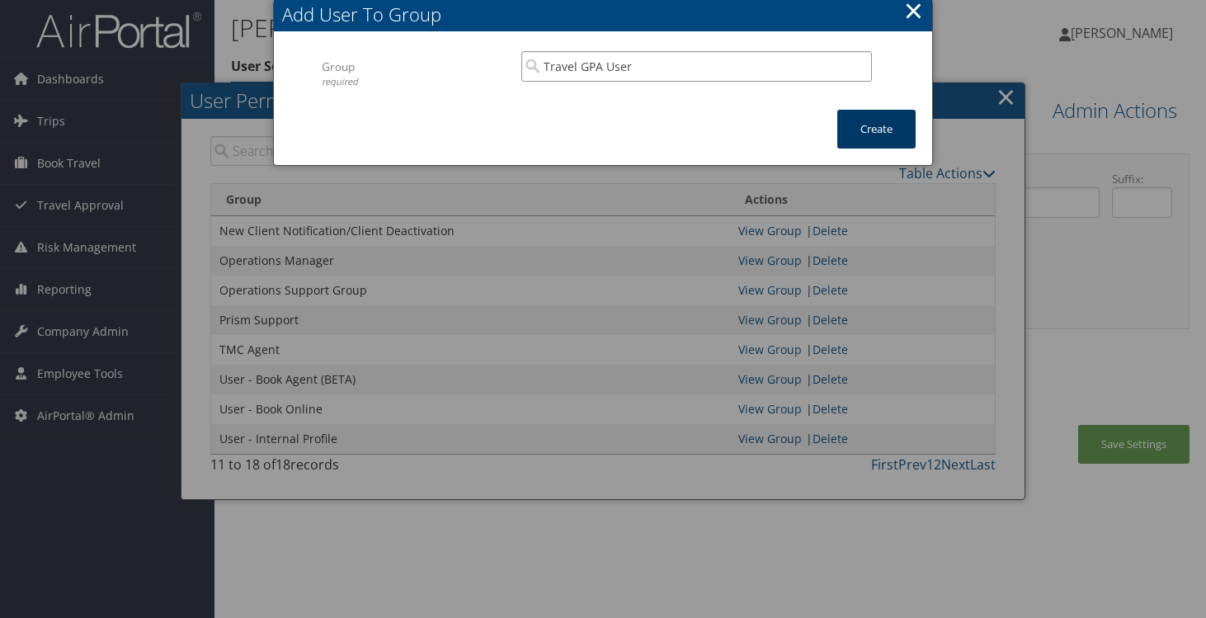
type input "Travel GPA User"
click at [859, 116] on button "Create" at bounding box center [876, 129] width 78 height 39
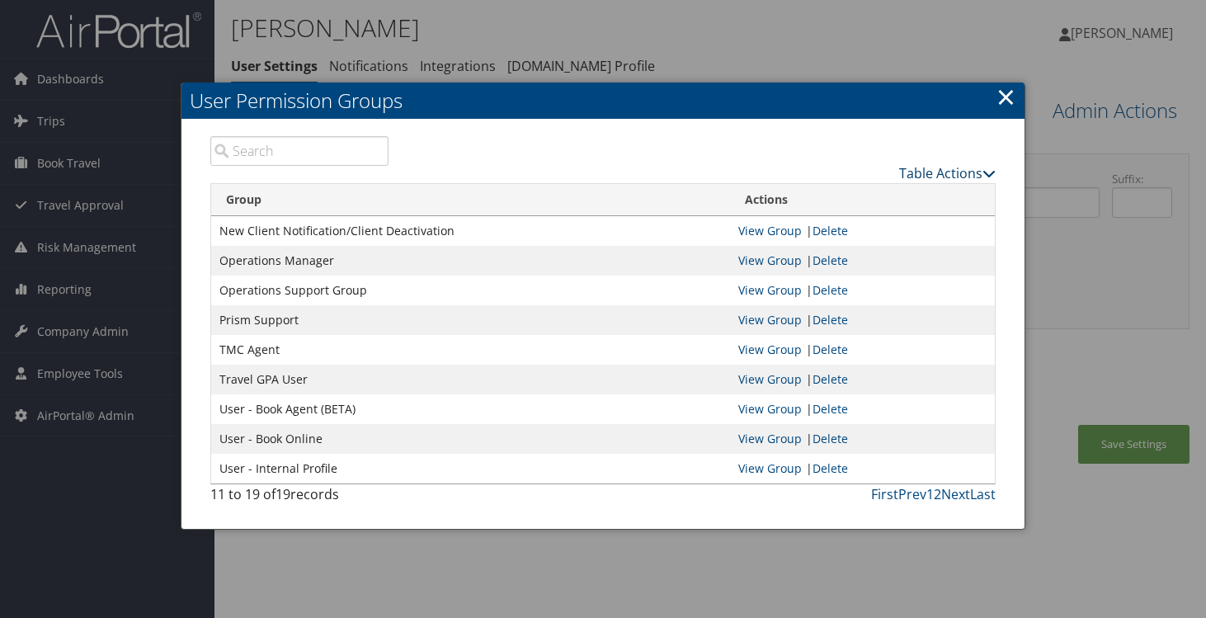
click at [964, 172] on link "Table Actions" at bounding box center [947, 173] width 97 height 18
click at [946, 194] on link "New Record" at bounding box center [885, 199] width 217 height 28
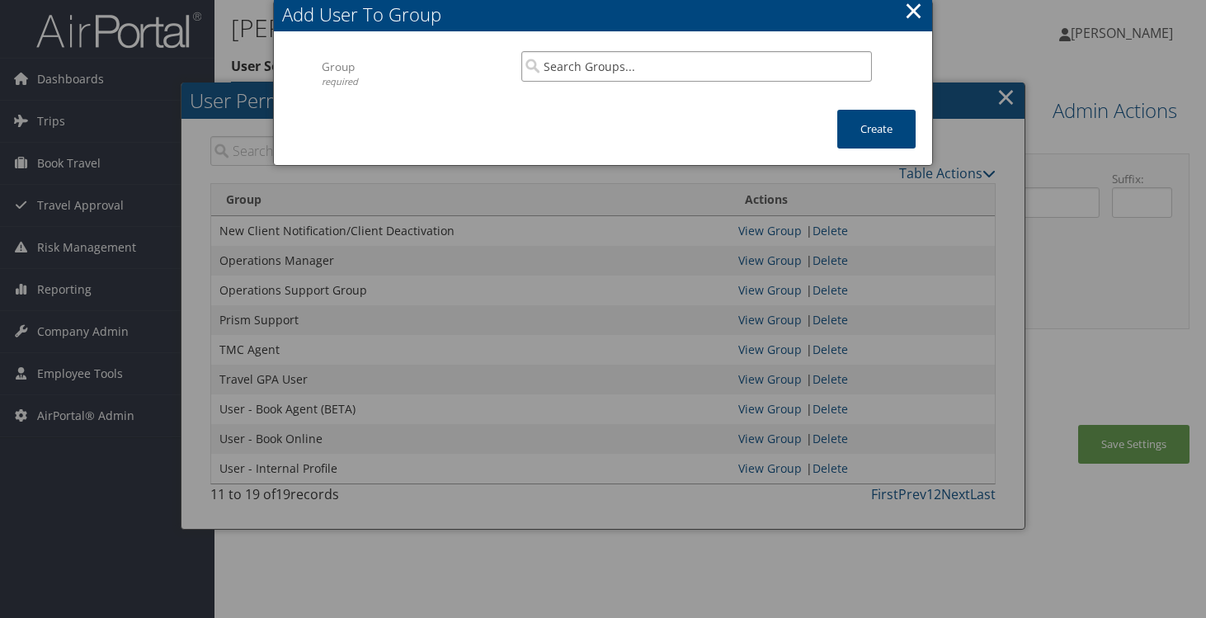
click at [689, 64] on input "search" at bounding box center [696, 66] width 351 height 31
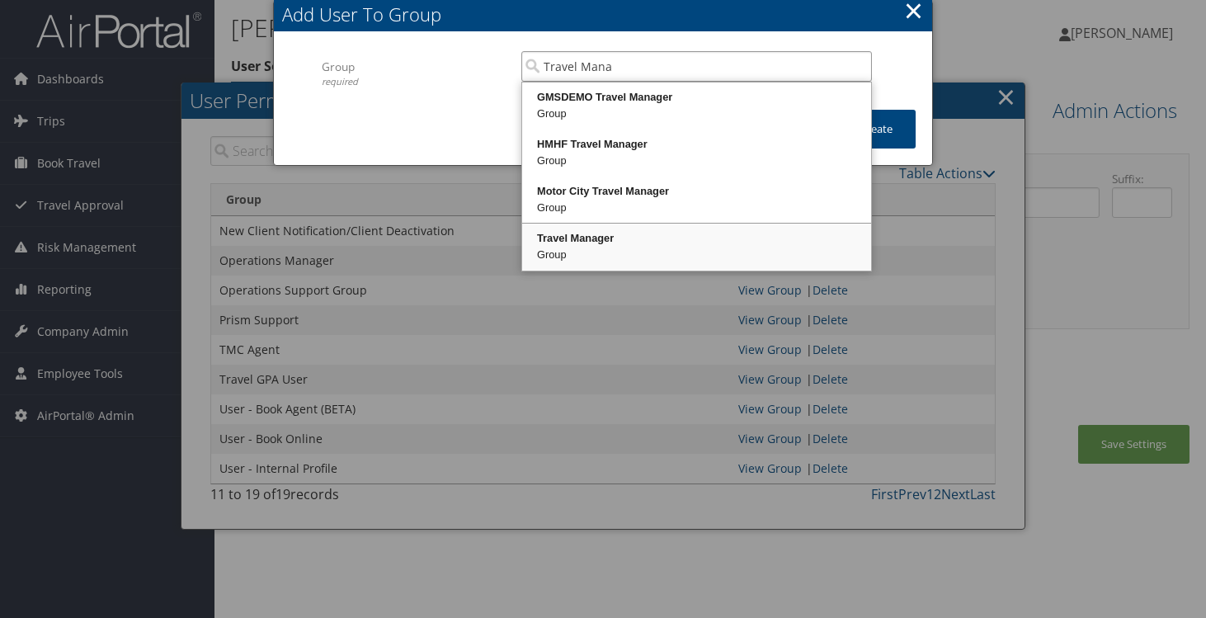
click at [615, 238] on div "Travel Manager" at bounding box center [697, 238] width 344 height 16
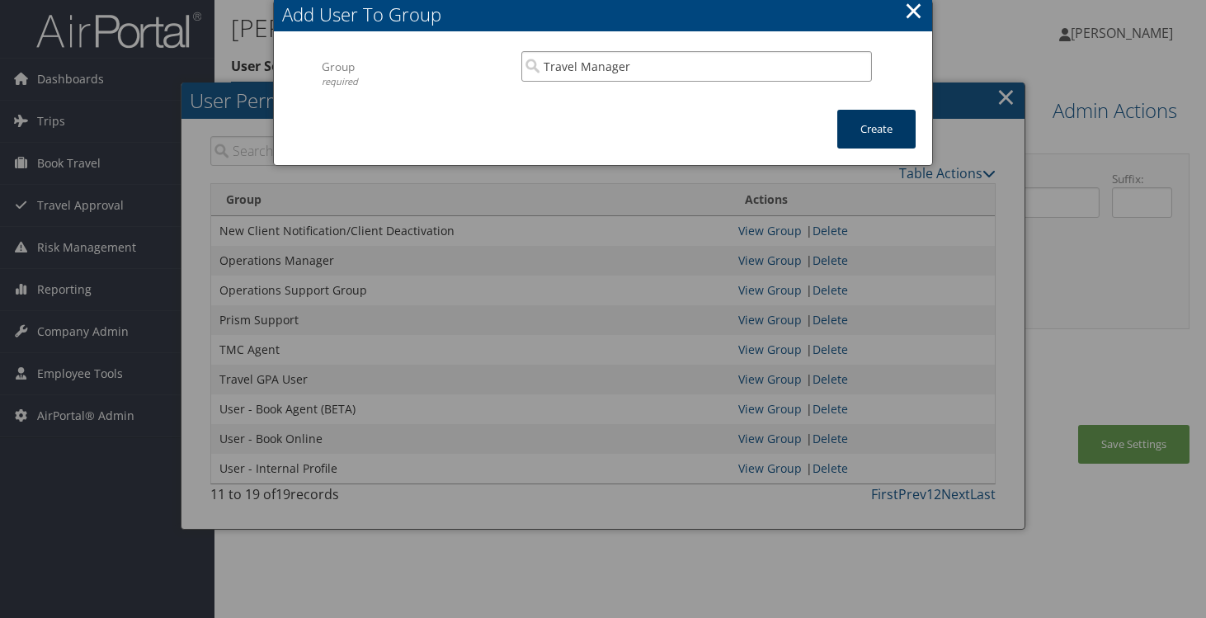
type input "Travel Manager"
click at [902, 126] on button "Create" at bounding box center [876, 129] width 78 height 39
